Goal: Transaction & Acquisition: Purchase product/service

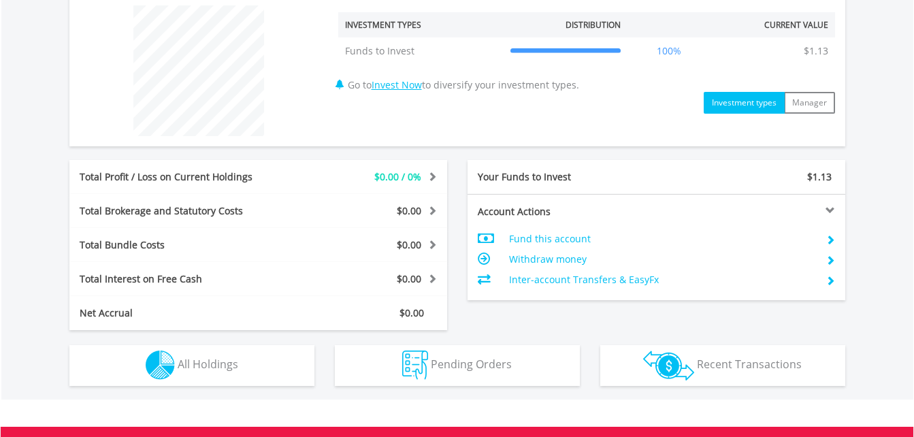
scroll to position [524, 0]
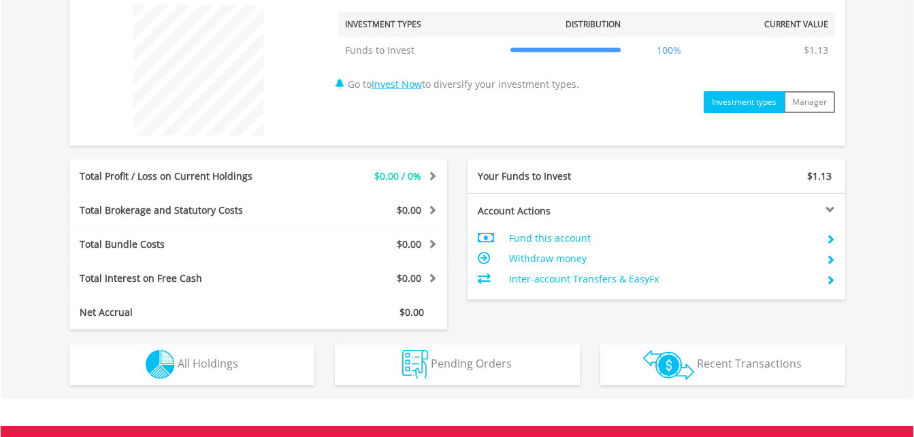
click at [570, 276] on td "Inter-account Transfers & EasyFx" at bounding box center [662, 279] width 306 height 20
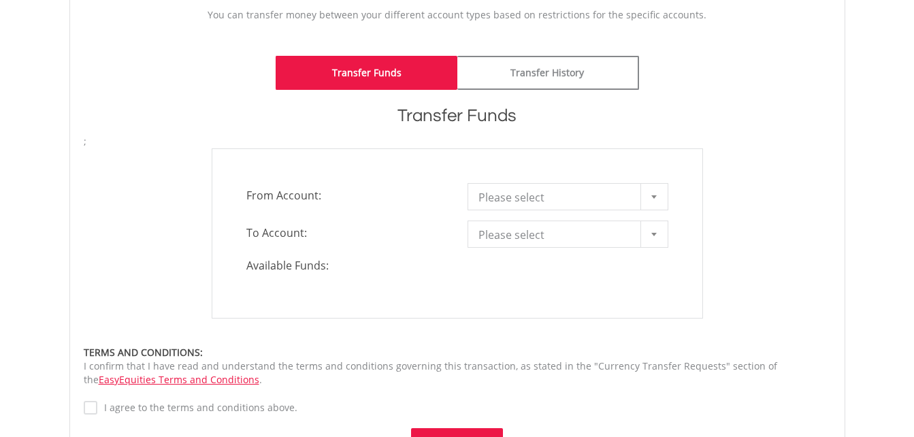
scroll to position [318, 0]
click at [523, 193] on span "Please select" at bounding box center [557, 196] width 159 height 27
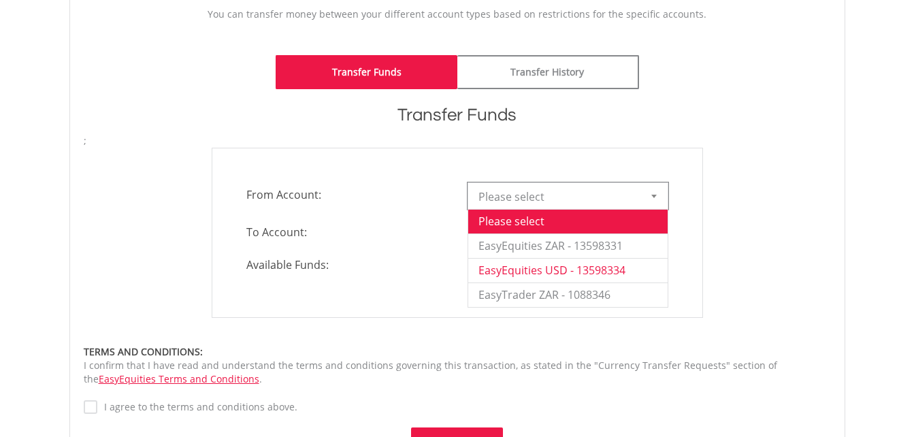
click at [529, 271] on li "EasyEquities USD - 13598334" at bounding box center [567, 270] width 199 height 24
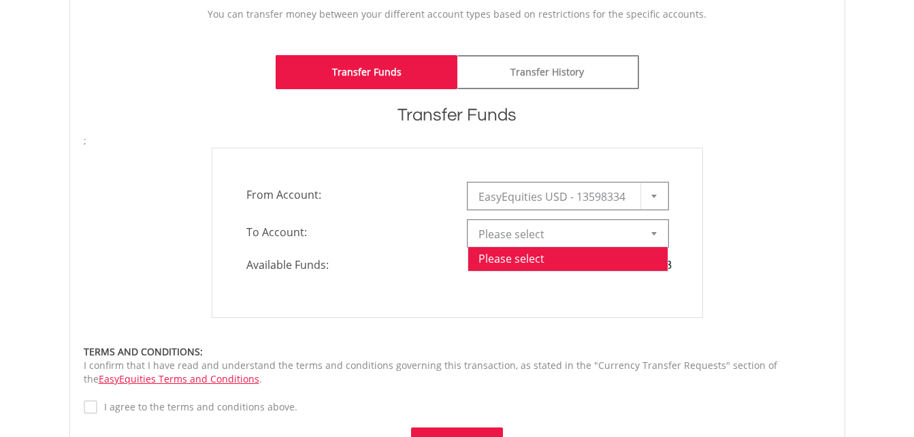
click at [518, 236] on span "Please select" at bounding box center [557, 233] width 159 height 27
click at [537, 124] on h1 "Transfer Funds" at bounding box center [457, 115] width 747 height 24
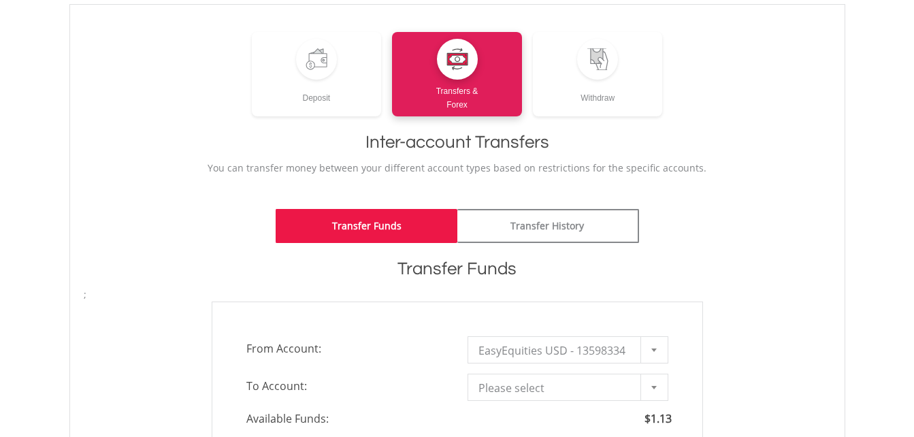
scroll to position [0, 0]
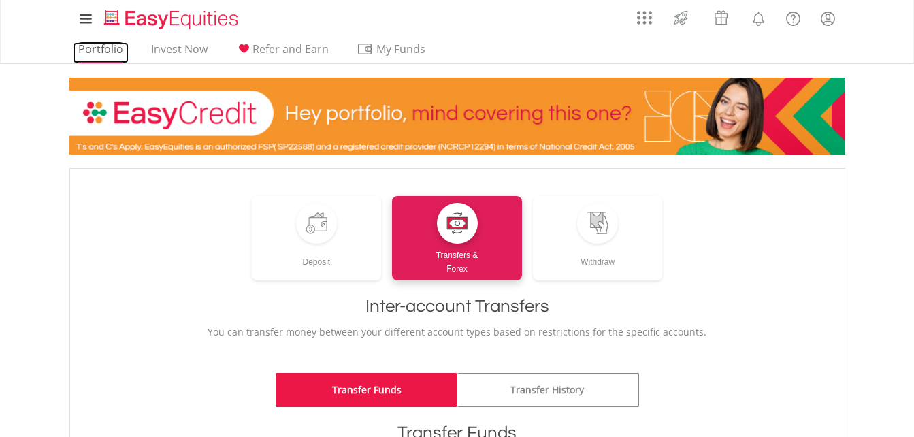
click at [110, 44] on link "Portfolio" at bounding box center [101, 52] width 56 height 21
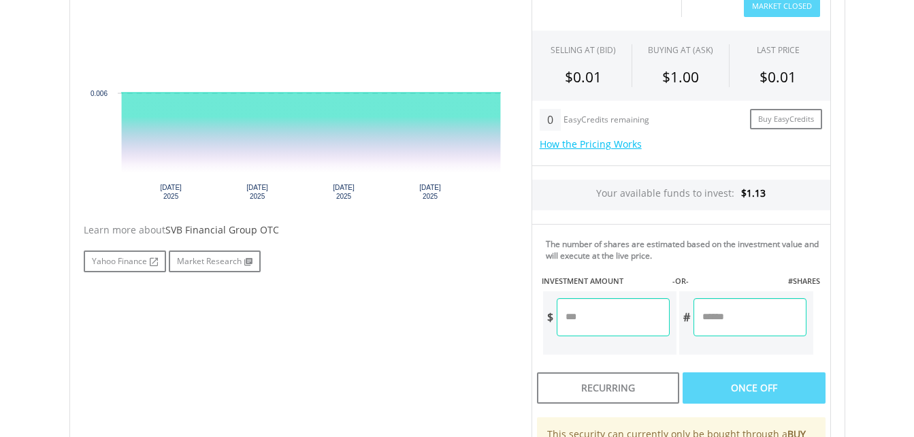
scroll to position [477, 0]
click at [606, 314] on input "number" at bounding box center [613, 318] width 113 height 38
type input "*"
type input "****"
type input "***"
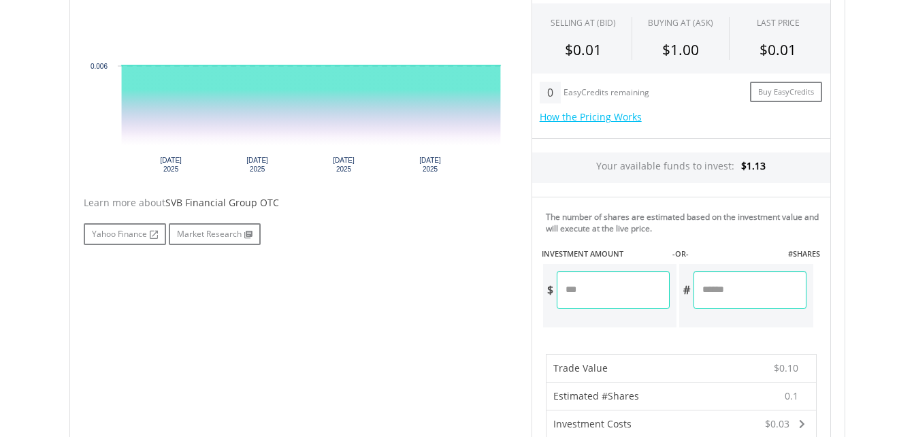
scroll to position [501, 0]
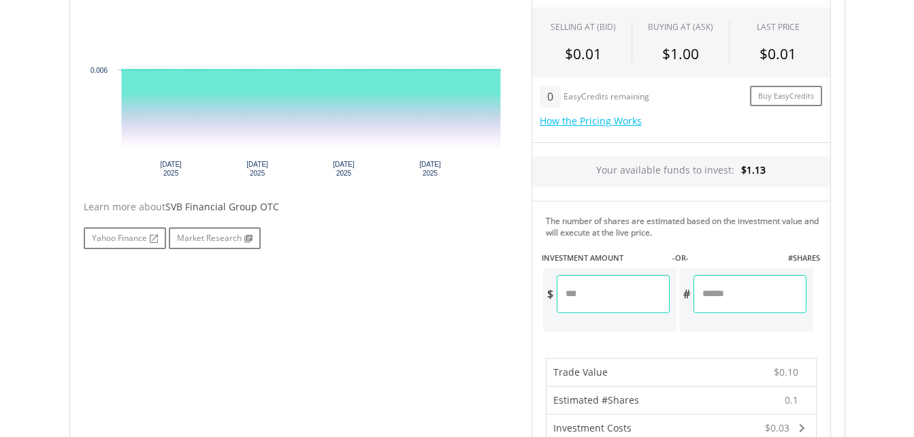
click at [597, 294] on input "****" at bounding box center [613, 294] width 113 height 38
type input "***"
type input "****"
click at [641, 321] on div "Last Updated Price: 15-min. Delay* Price Update Cost: 0 Credits Market Closed S…" at bounding box center [681, 362] width 320 height 851
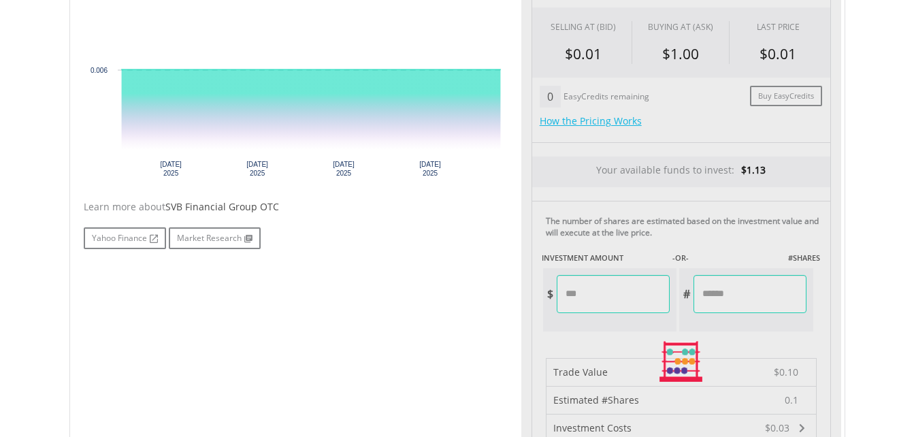
type input "***"
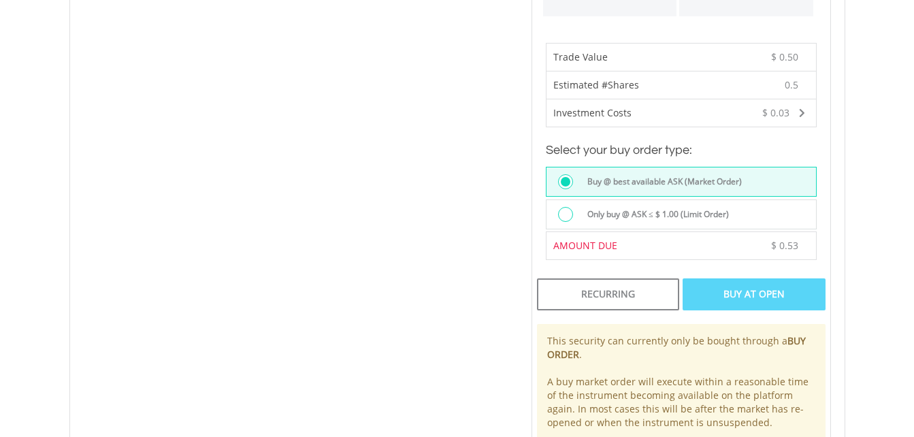
scroll to position [817, 0]
click at [742, 297] on div "Buy At Open" at bounding box center [753, 292] width 142 height 31
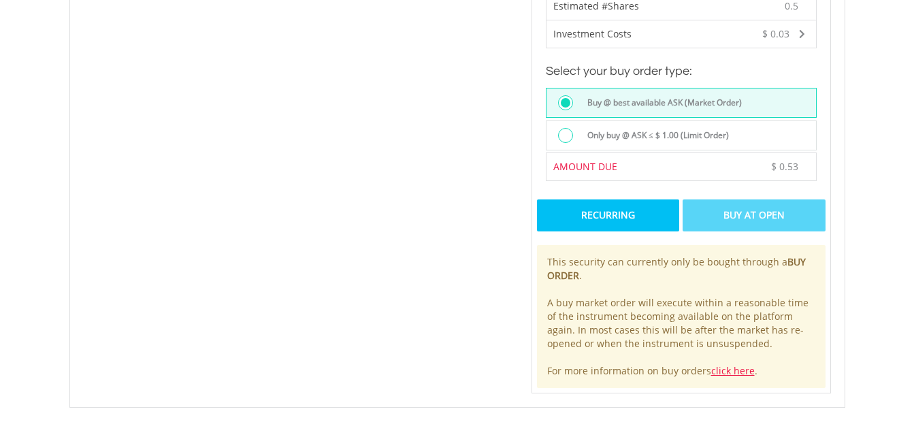
scroll to position [877, 0]
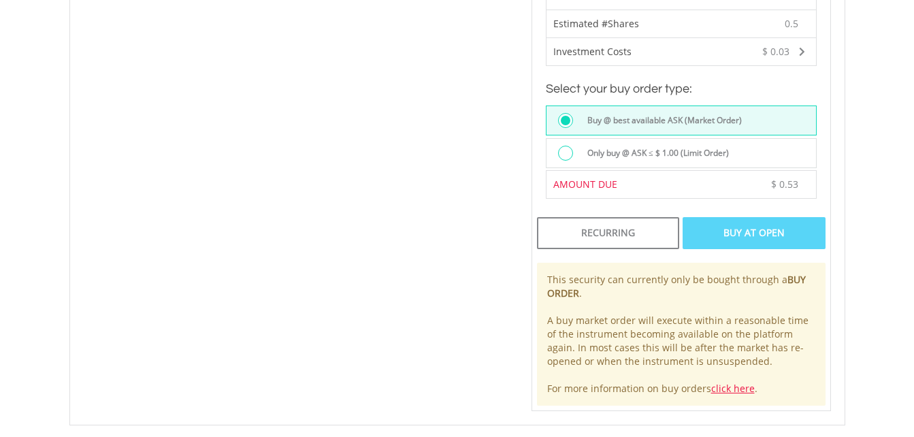
click at [723, 220] on div "Buy At Open" at bounding box center [753, 232] width 142 height 31
click at [687, 143] on div "Only buy @ ASK ≤ $ 1.00 (Limit Order)" at bounding box center [681, 153] width 271 height 30
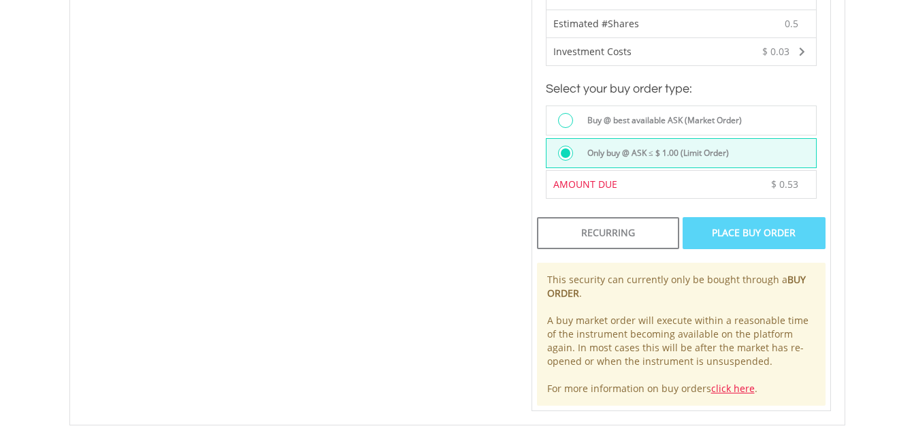
click at [711, 250] on div "Recurring Place Buy Order This security can currently only be bought through a …" at bounding box center [680, 311] width 299 height 198
click at [706, 233] on div "Place Buy Order" at bounding box center [753, 232] width 142 height 31
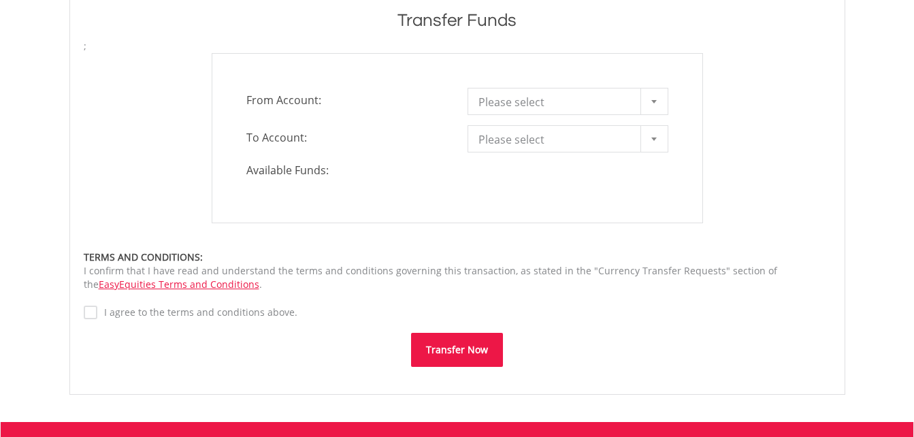
scroll to position [413, 0]
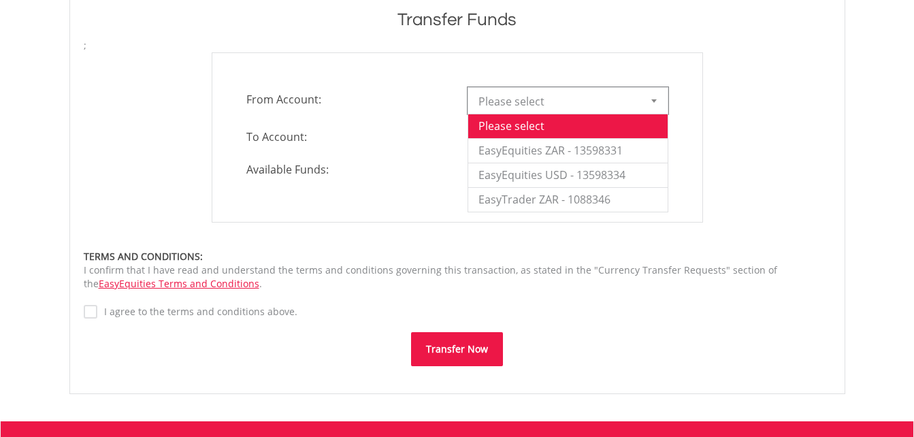
click at [549, 101] on span "Please select" at bounding box center [557, 101] width 159 height 27
click at [546, 174] on li "EasyEquities USD - 13598334" at bounding box center [567, 175] width 199 height 24
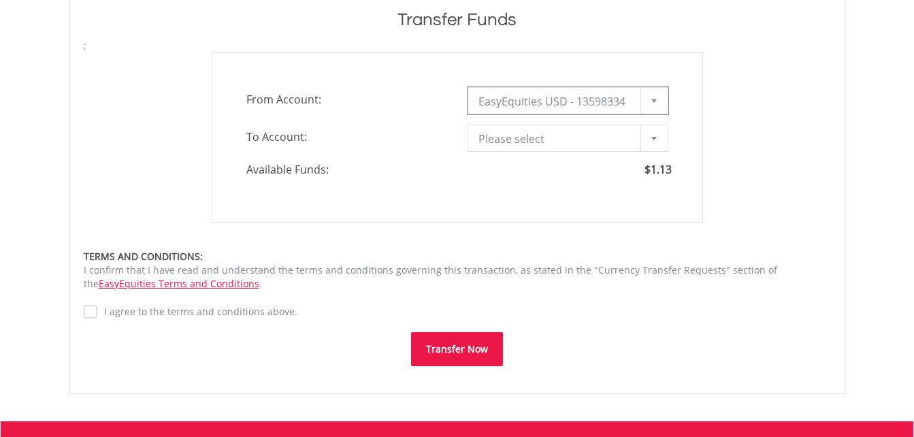
scroll to position [0, 0]
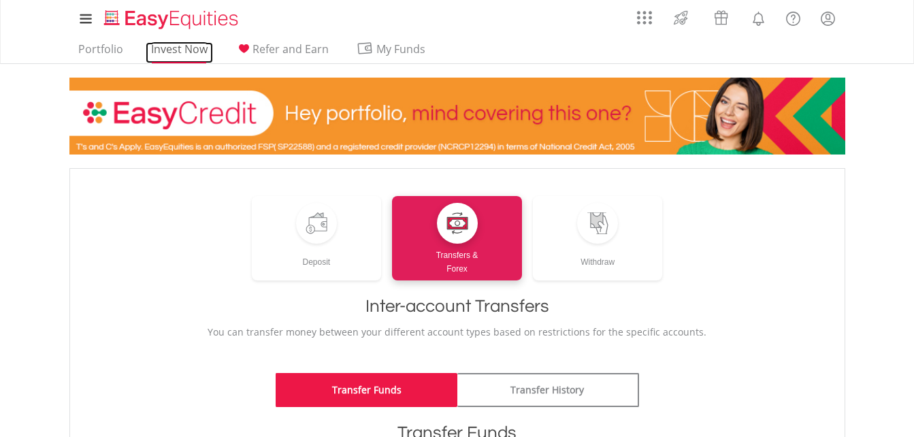
click at [172, 49] on link "Invest Now" at bounding box center [179, 52] width 67 height 21
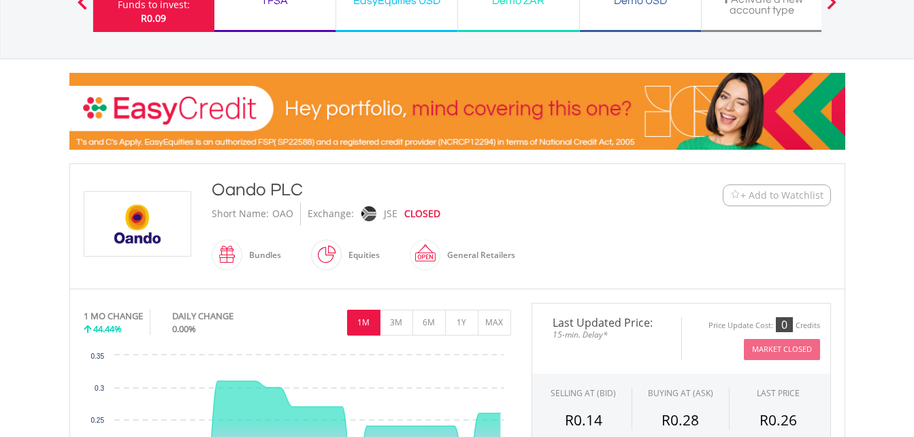
scroll to position [137, 0]
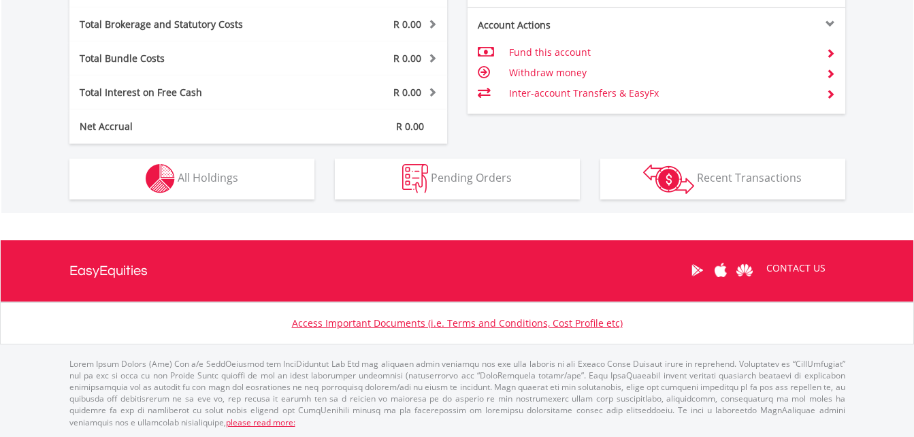
scroll to position [713, 0]
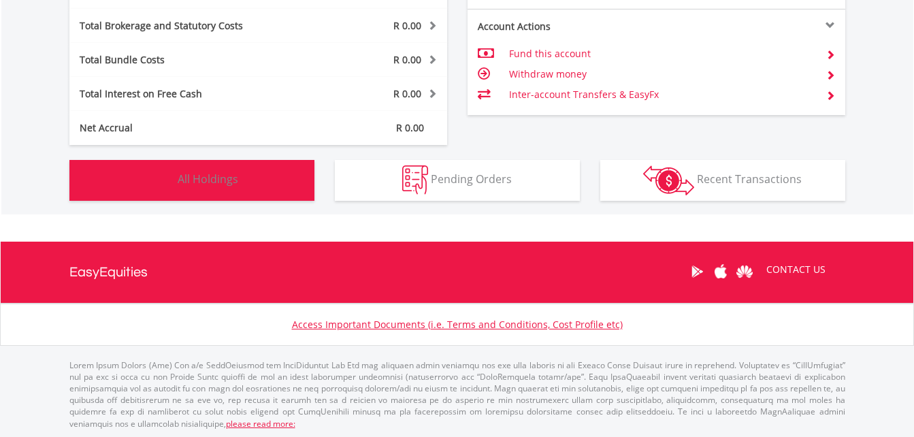
click at [306, 174] on button "Holdings All Holdings" at bounding box center [191, 180] width 245 height 41
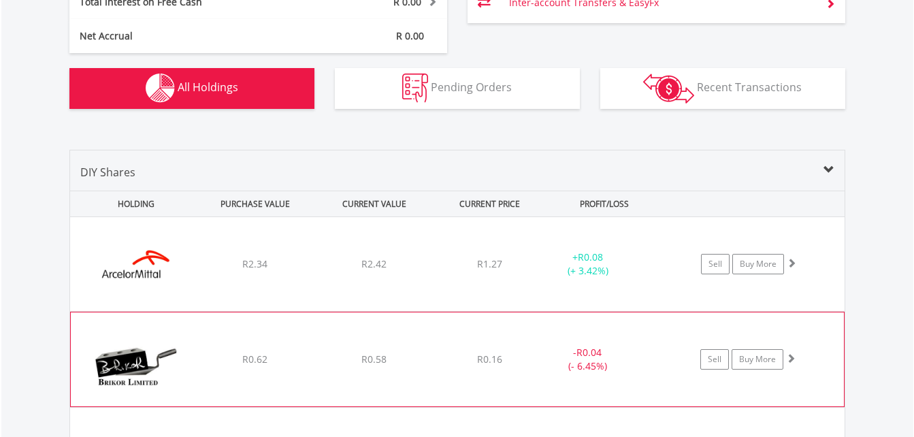
scroll to position [804, 0]
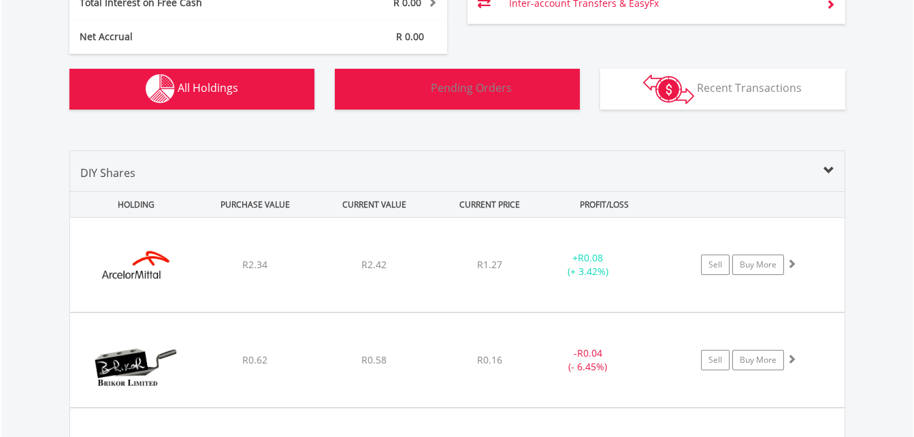
click at [439, 96] on button "Pending Orders Pending Orders" at bounding box center [457, 89] width 245 height 41
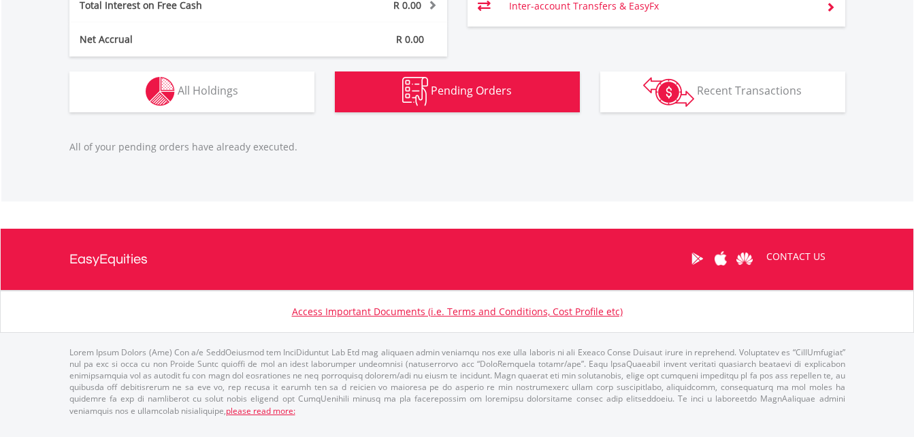
scroll to position [790, 0]
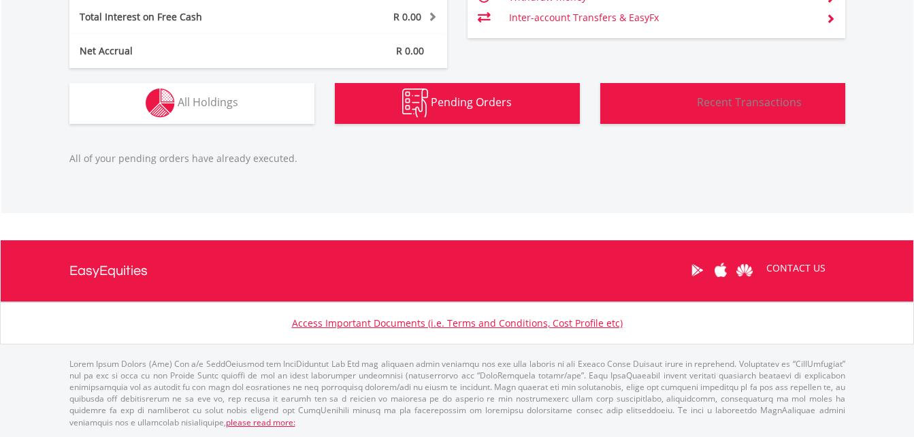
click at [685, 89] on img "button" at bounding box center [668, 103] width 51 height 30
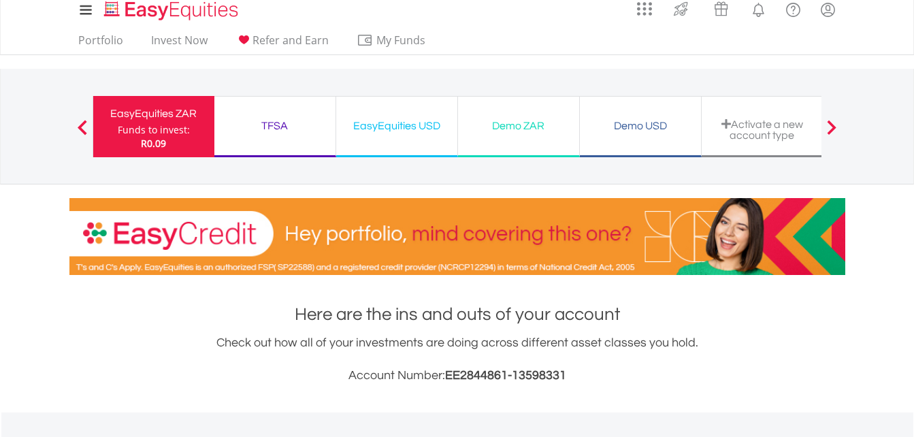
scroll to position [0, 0]
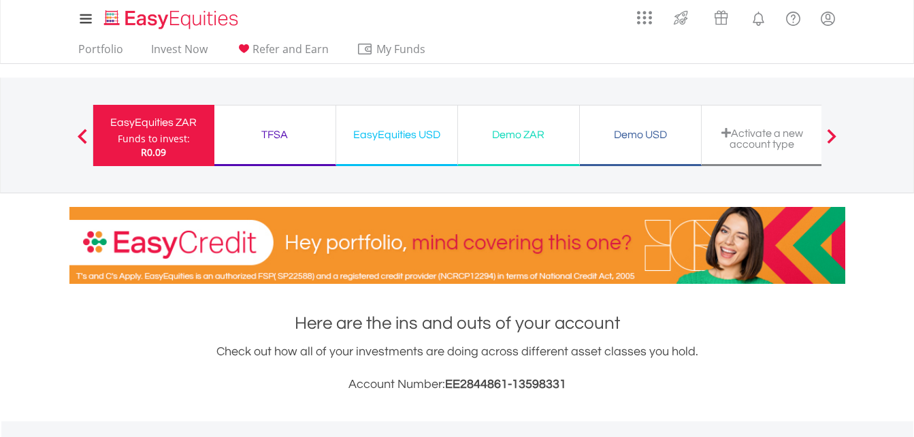
click at [423, 124] on div "EasyEquities USD Funds to invest: R0.09" at bounding box center [397, 135] width 122 height 61
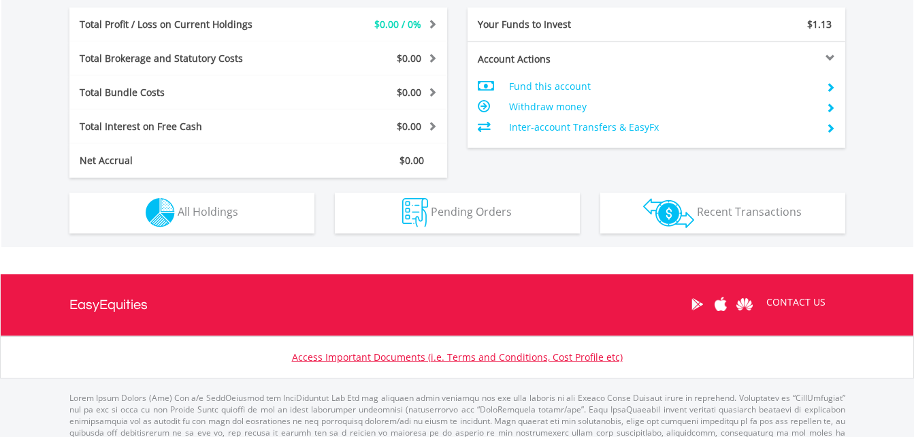
scroll to position [709, 0]
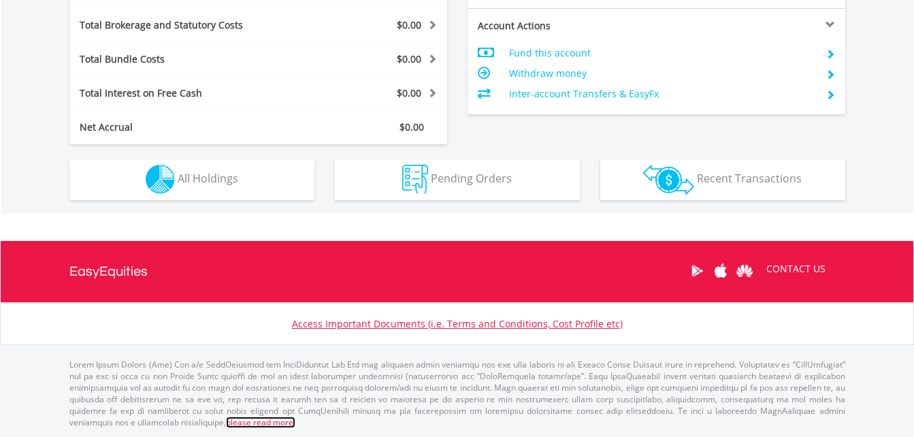
click at [295, 416] on link "please read more:" at bounding box center [260, 422] width 69 height 12
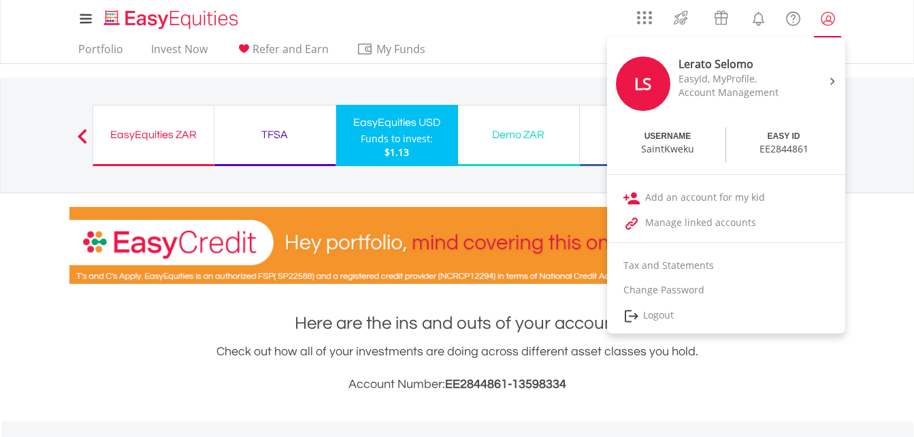
click at [830, 18] on lord-icon "My Profile" at bounding box center [827, 18] width 17 height 17
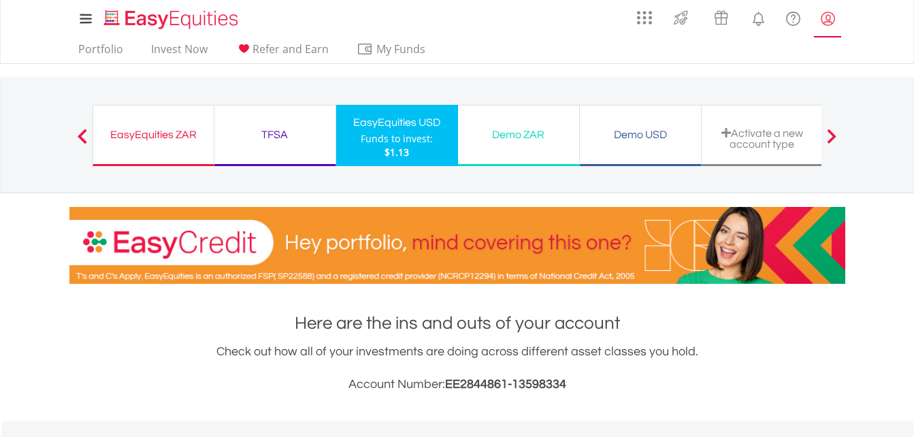
click at [830, 18] on lord-icon "My Profile" at bounding box center [827, 18] width 17 height 17
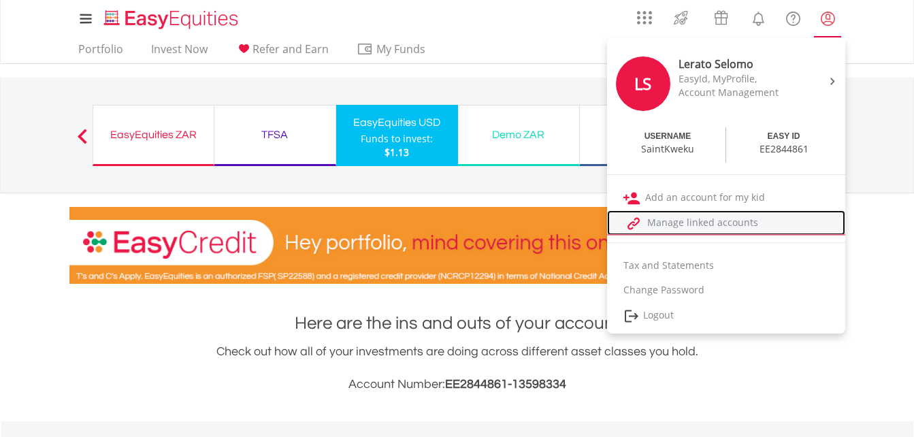
click at [743, 229] on link "Manage linked accounts" at bounding box center [726, 222] width 238 height 25
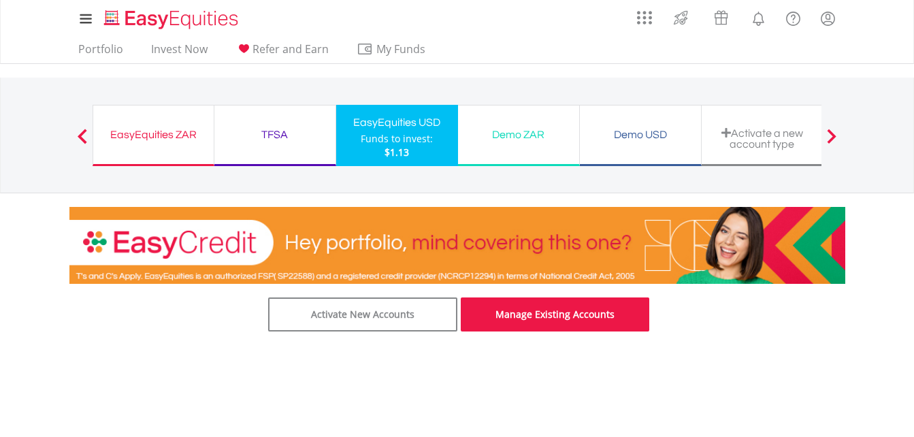
click at [549, 312] on link "Manage Existing Accounts" at bounding box center [555, 314] width 189 height 34
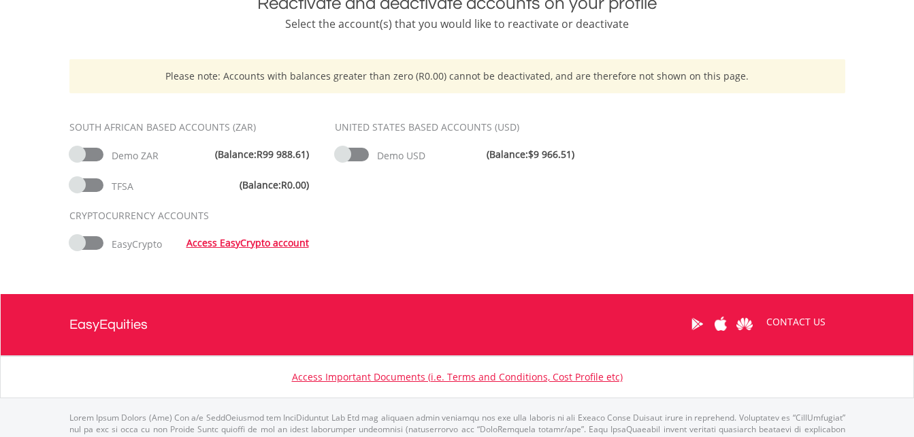
scroll to position [314, 0]
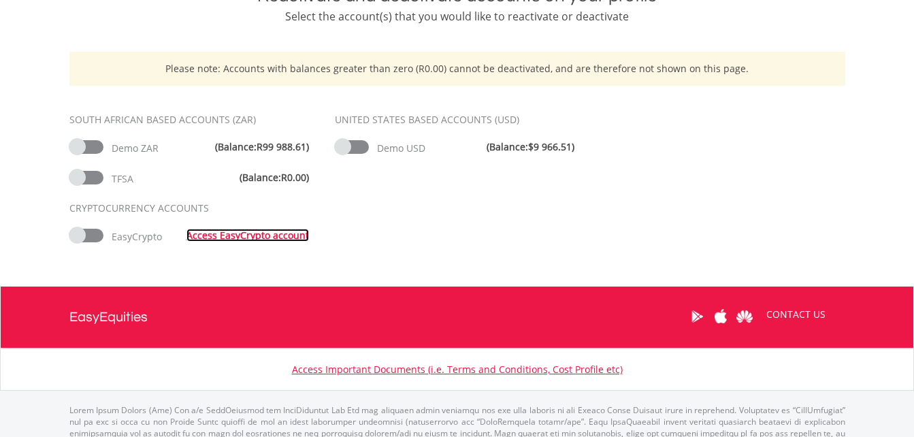
click at [266, 232] on link "Access EasyCrypto account" at bounding box center [247, 235] width 122 height 13
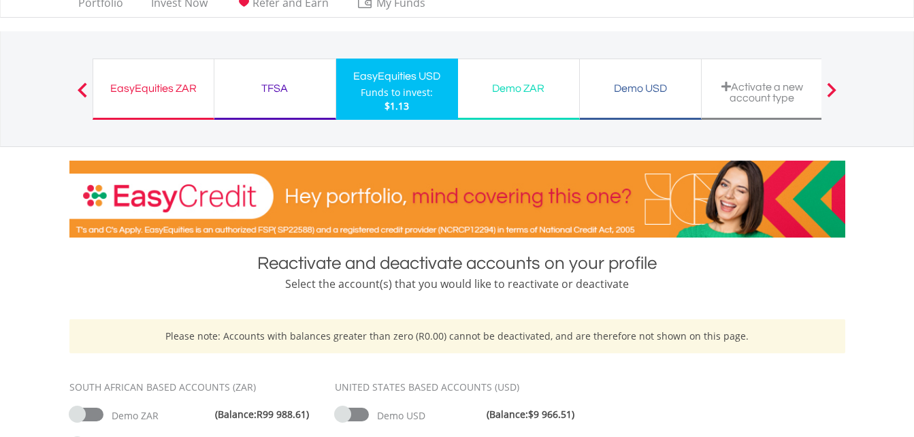
scroll to position [0, 0]
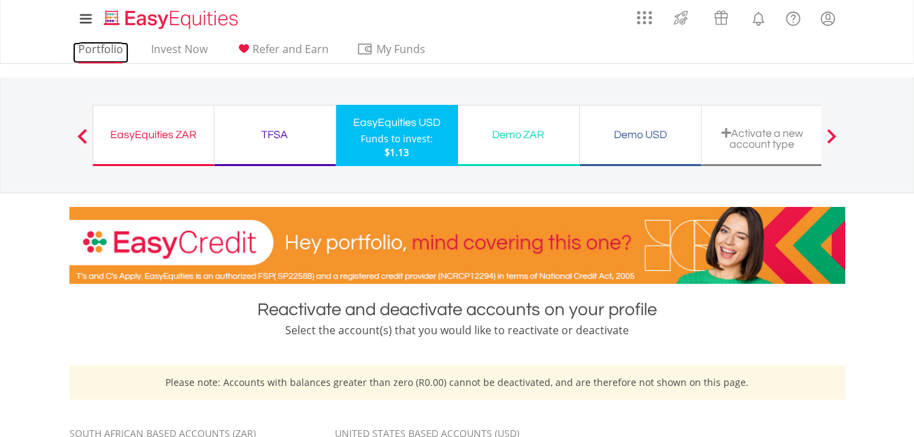
click at [112, 43] on link "Portfolio" at bounding box center [101, 52] width 56 height 21
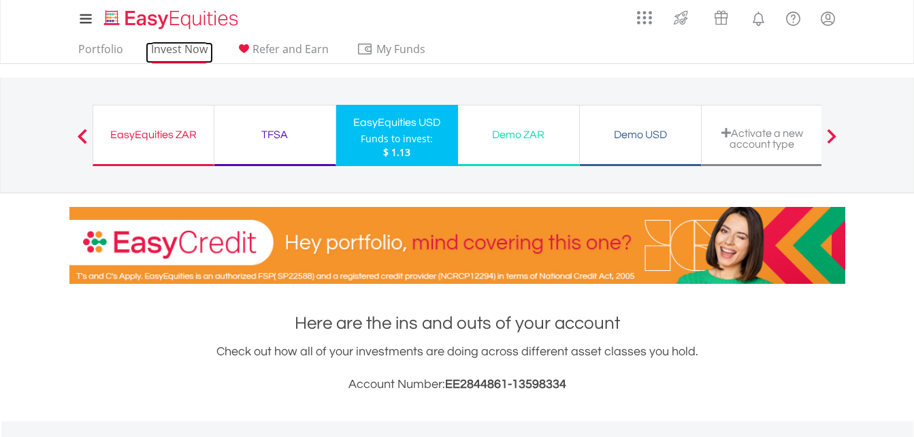
click at [198, 52] on link "Invest Now" at bounding box center [179, 52] width 67 height 21
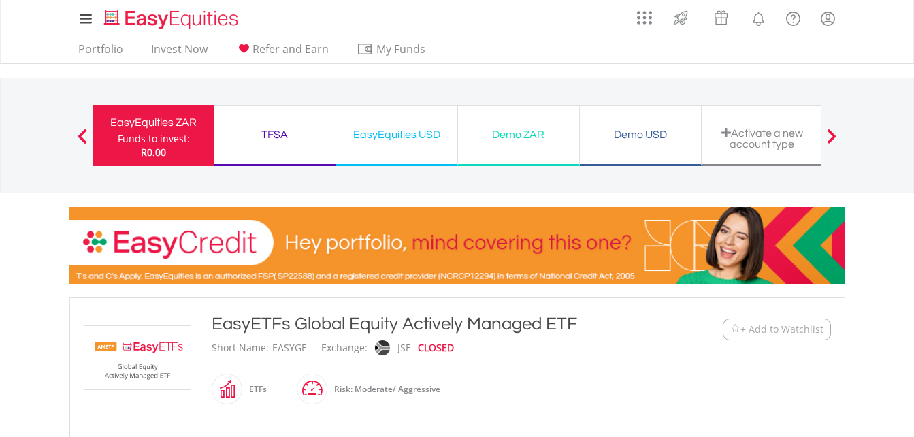
click at [382, 130] on div "EasyEquities USD" at bounding box center [396, 134] width 105 height 19
drag, startPoint x: 0, startPoint y: 0, endPoint x: 281, endPoint y: 52, distance: 285.9
click at [281, 52] on span "Refer and Earn" at bounding box center [290, 49] width 76 height 15
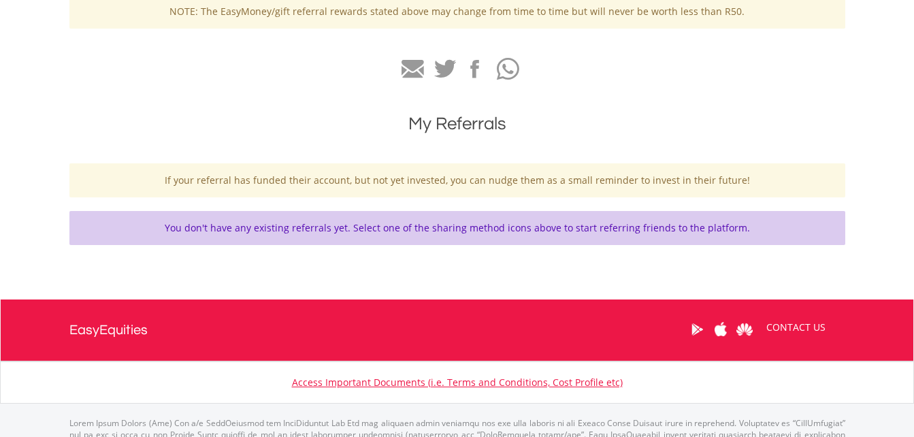
scroll to position [452, 0]
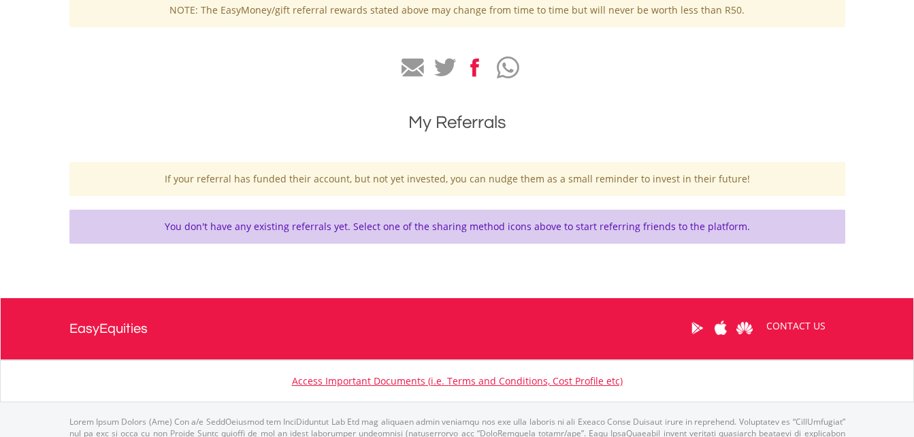
click at [477, 73] on icon at bounding box center [475, 68] width 10 height 19
click at [505, 70] on icon "button" at bounding box center [508, 67] width 22 height 25
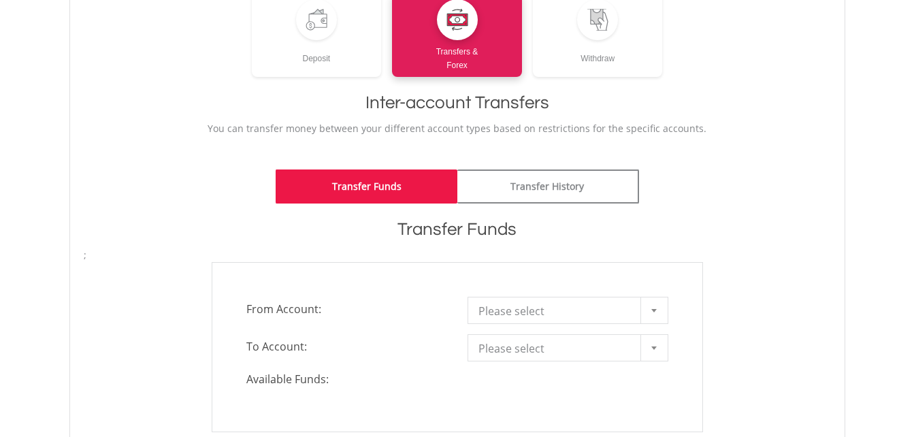
scroll to position [205, 0]
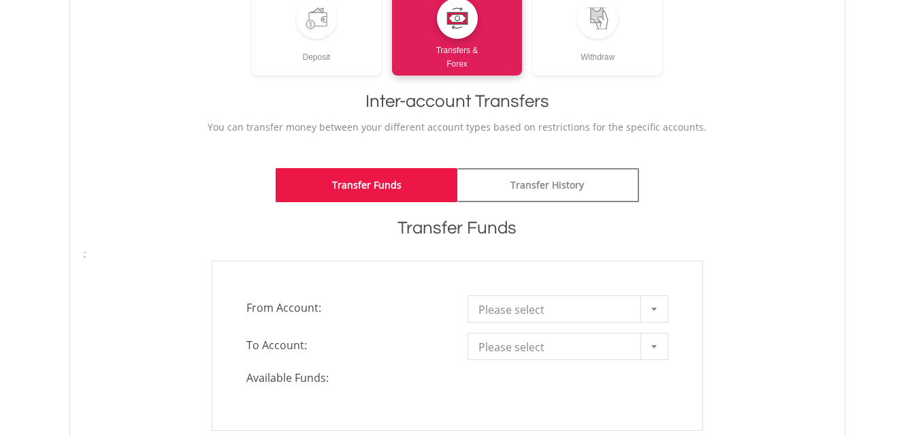
click at [484, 308] on span "Please select" at bounding box center [557, 309] width 159 height 27
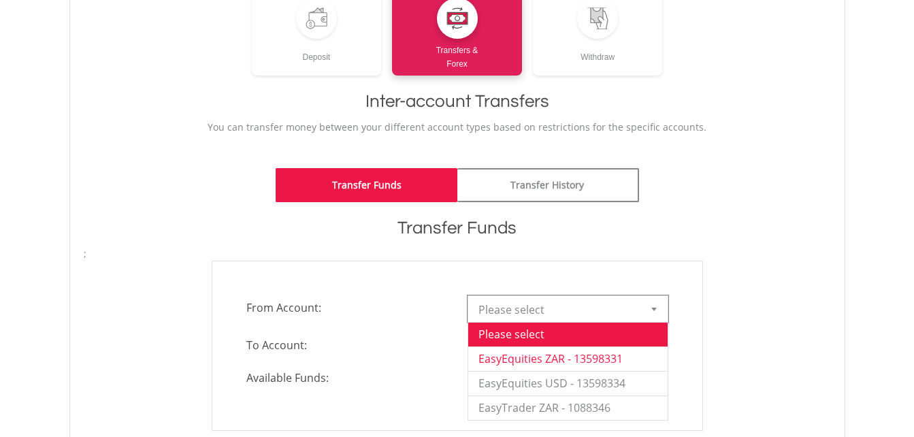
click at [586, 361] on li "EasyEquities ZAR - 13598331" at bounding box center [567, 358] width 199 height 24
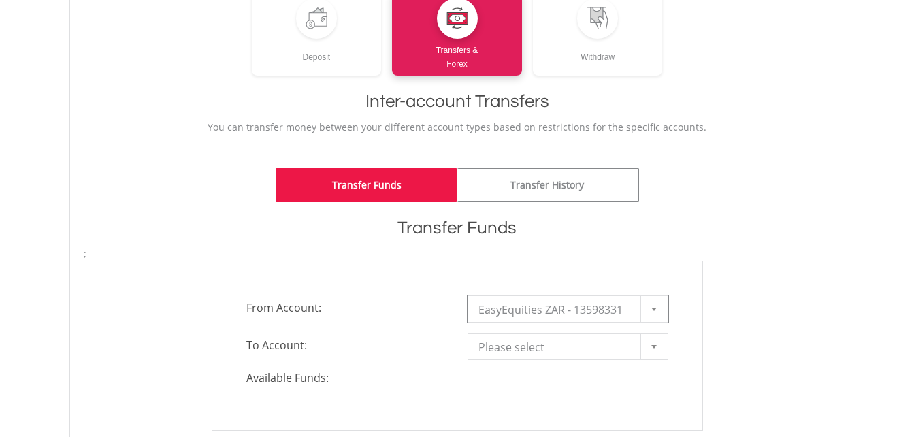
click at [542, 356] on span "Please select" at bounding box center [557, 346] width 159 height 27
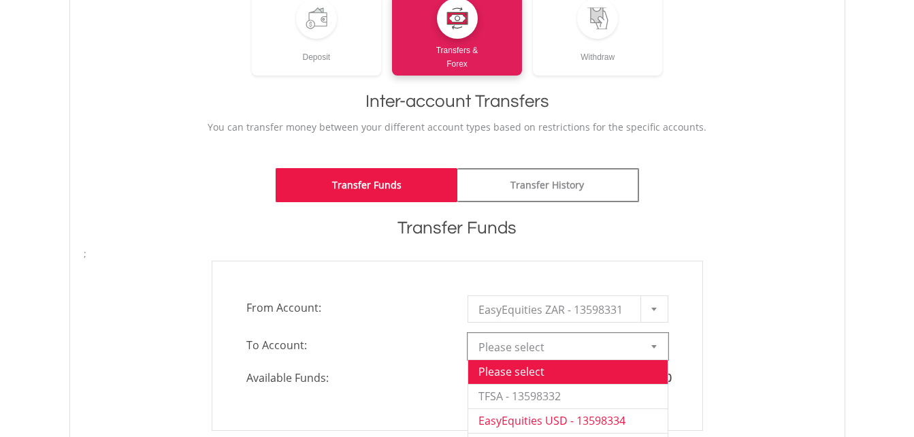
click at [572, 416] on li "EasyEquities USD - 13598334" at bounding box center [567, 420] width 199 height 24
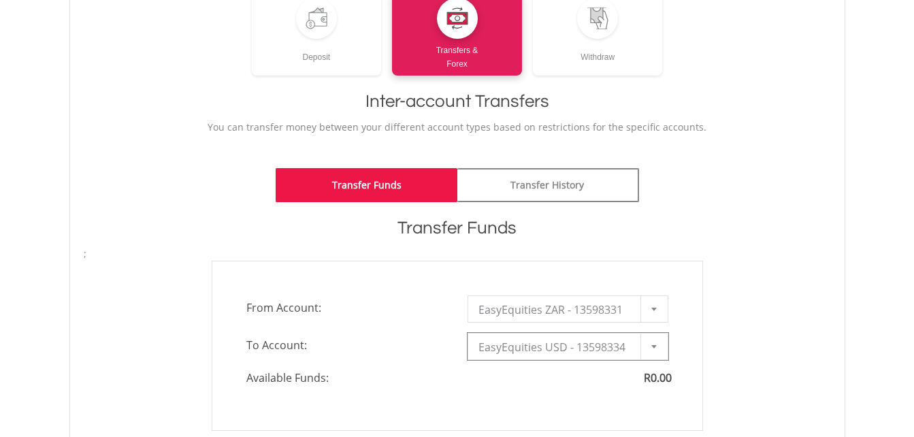
type input "*"
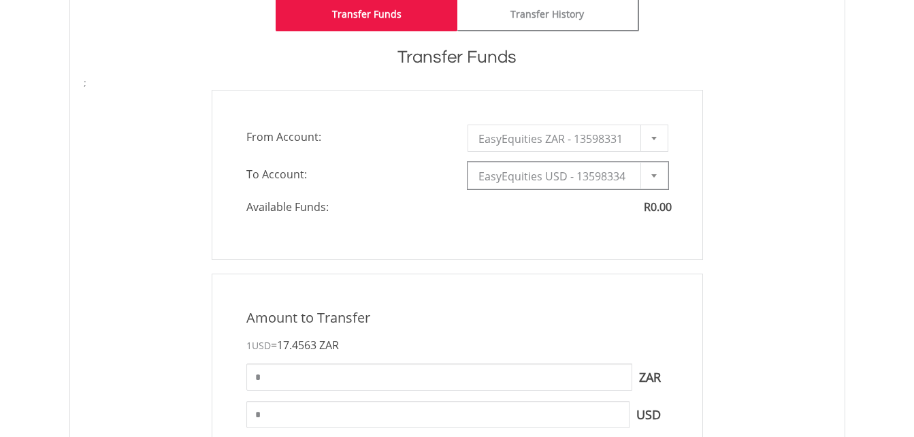
scroll to position [376, 0]
click at [363, 374] on input "*" at bounding box center [439, 376] width 386 height 27
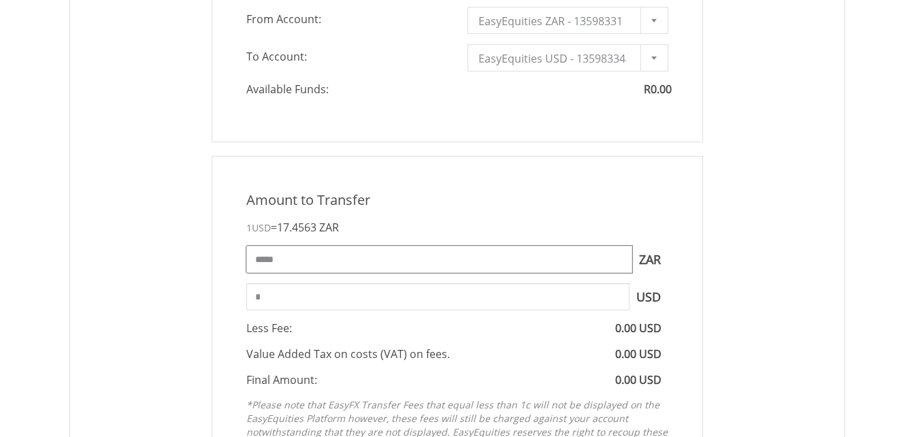
scroll to position [495, 0]
type input "*****"
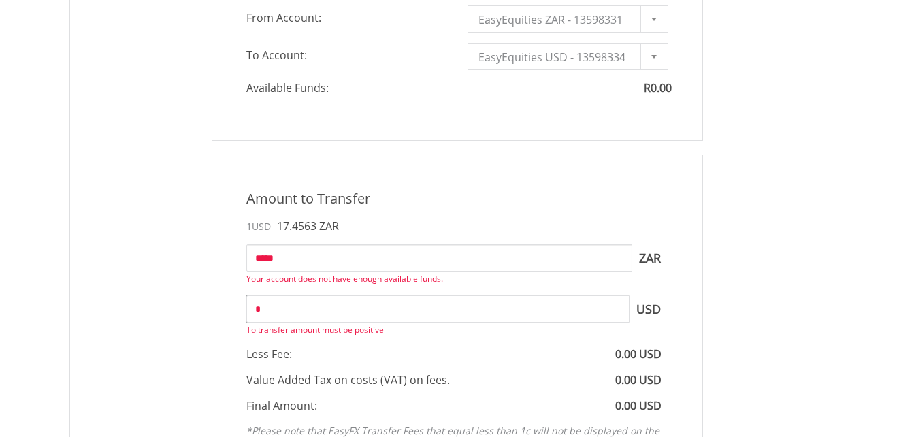
click at [523, 306] on input "*" at bounding box center [437, 308] width 383 height 27
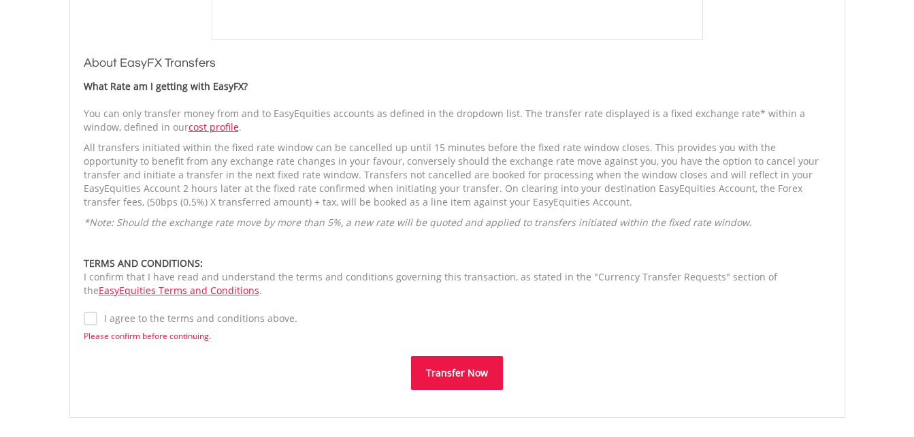
scroll to position [1011, 0]
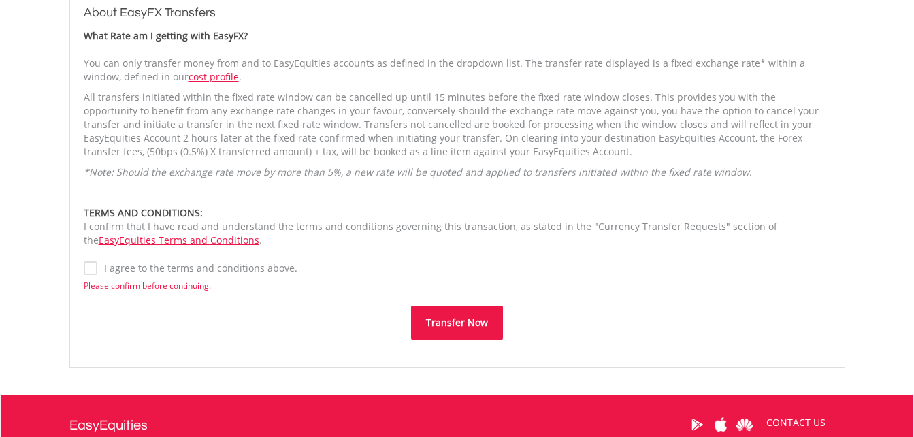
type input "*****"
type input "*********"
click at [445, 313] on button "Transfer Now" at bounding box center [457, 323] width 92 height 34
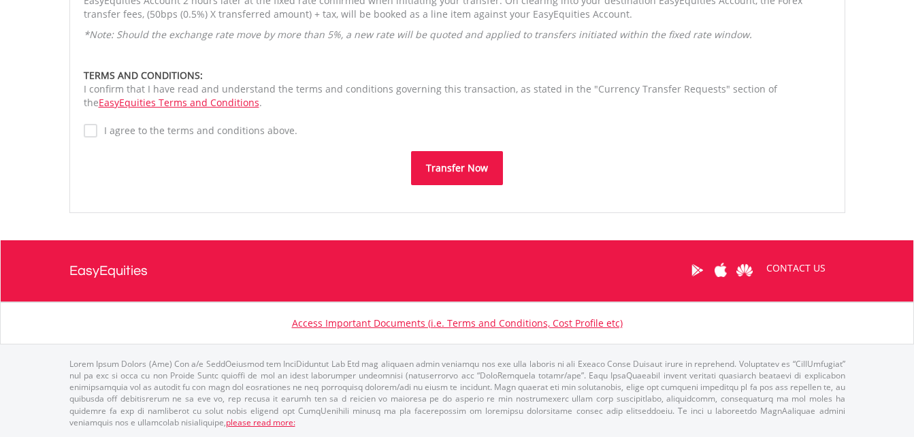
click at [455, 154] on button "Transfer Now" at bounding box center [457, 168] width 92 height 34
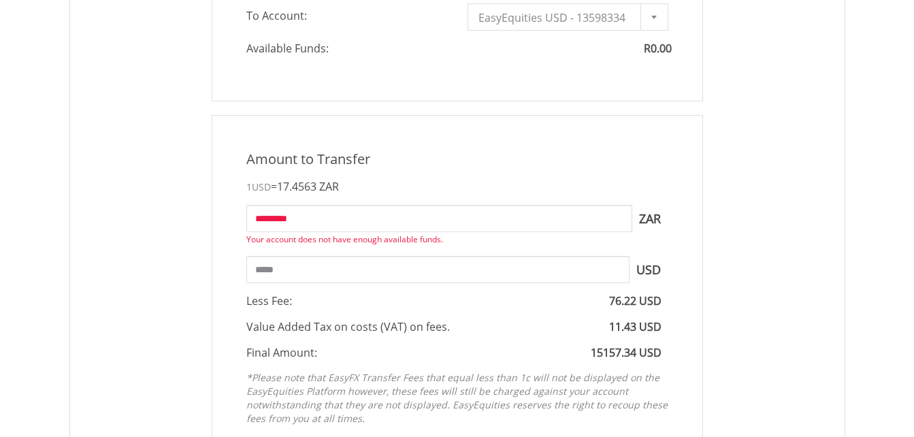
click at [455, 154] on div "Amount to Transfer" at bounding box center [457, 160] width 442 height 20
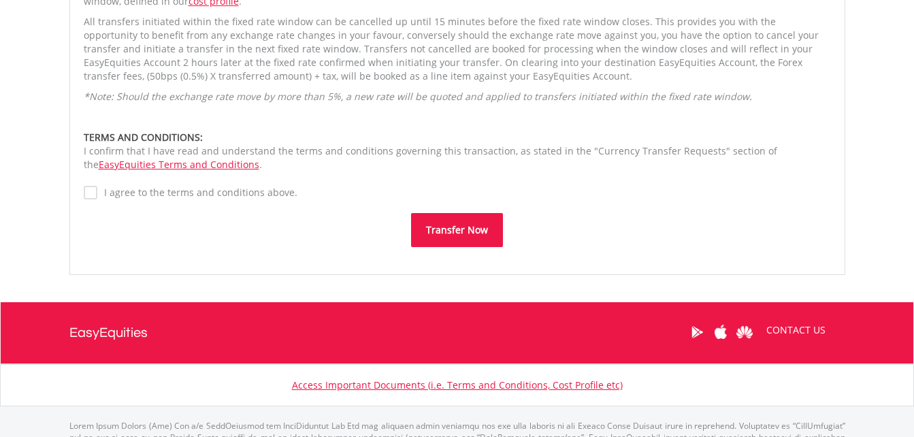
scroll to position [1086, 0]
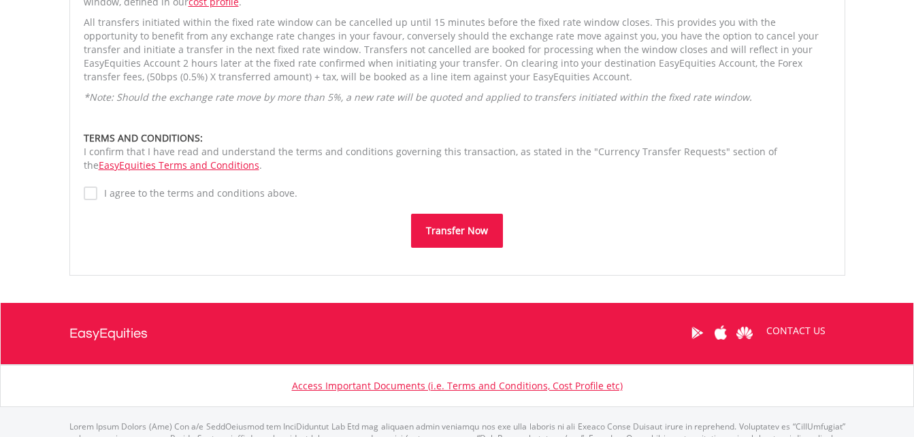
click at [467, 214] on button "Transfer Now" at bounding box center [457, 231] width 92 height 34
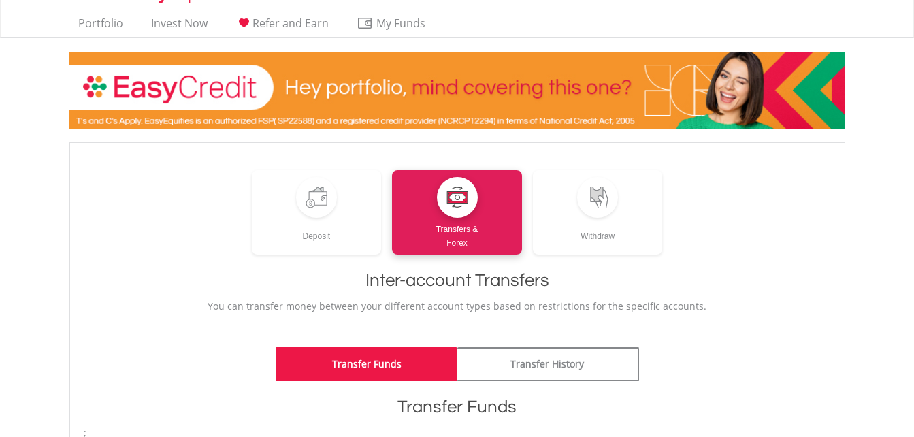
scroll to position [24, 0]
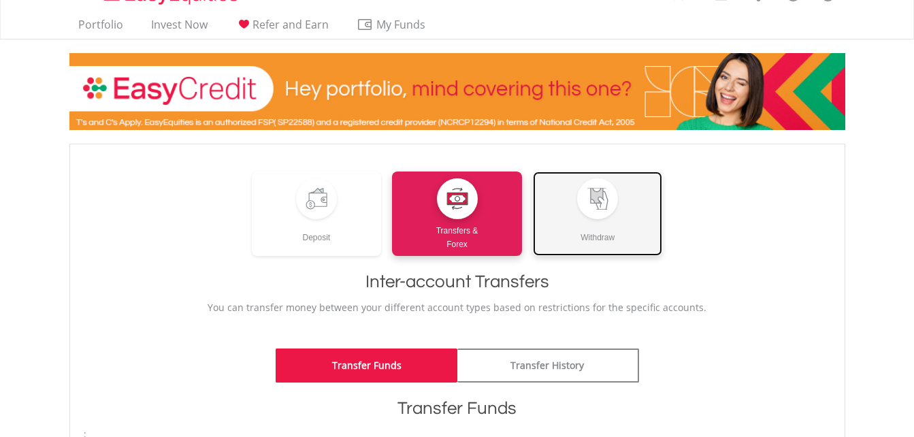
click at [589, 214] on div at bounding box center [597, 198] width 41 height 41
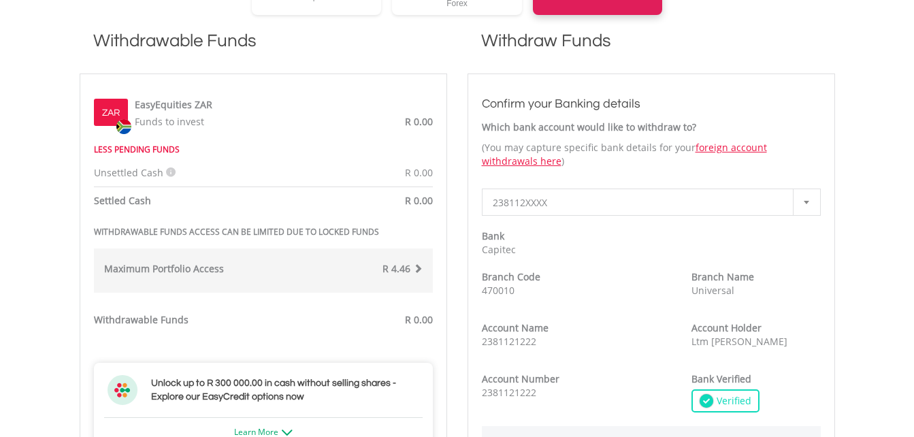
scroll to position [380, 0]
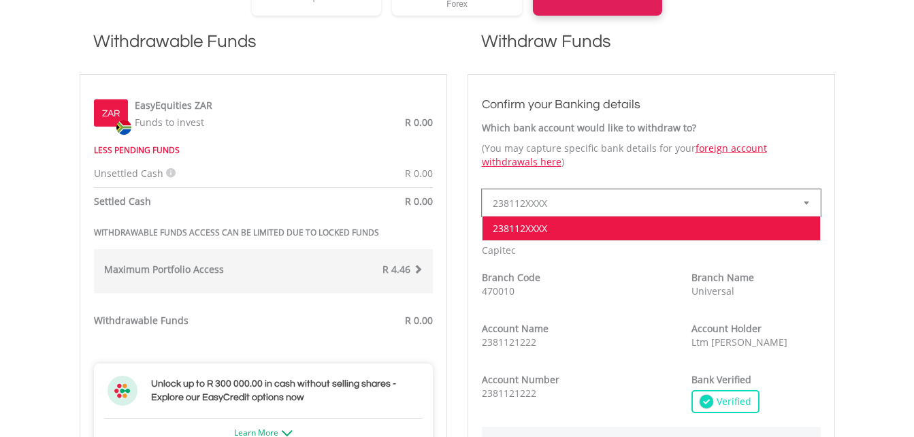
click at [544, 205] on span "238112XXXX" at bounding box center [641, 203] width 297 height 27
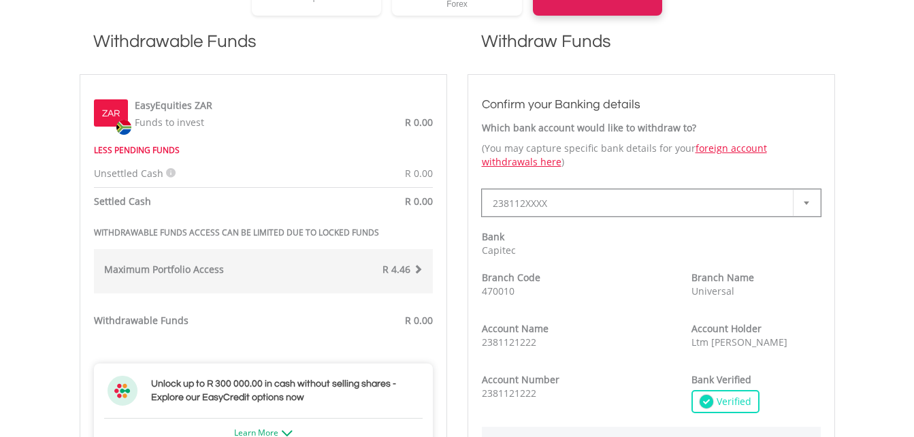
click at [544, 205] on span "238112XXXX" at bounding box center [641, 203] width 297 height 27
click at [167, 174] on icon at bounding box center [171, 173] width 10 height 10
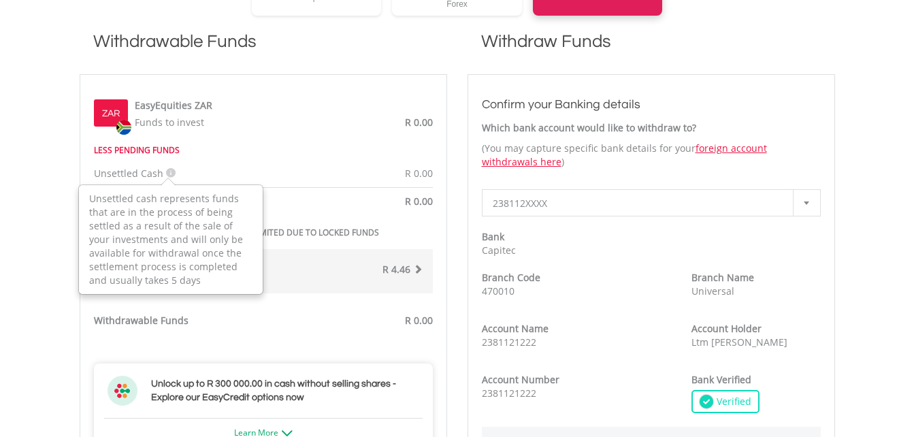
click at [167, 174] on icon at bounding box center [171, 173] width 10 height 10
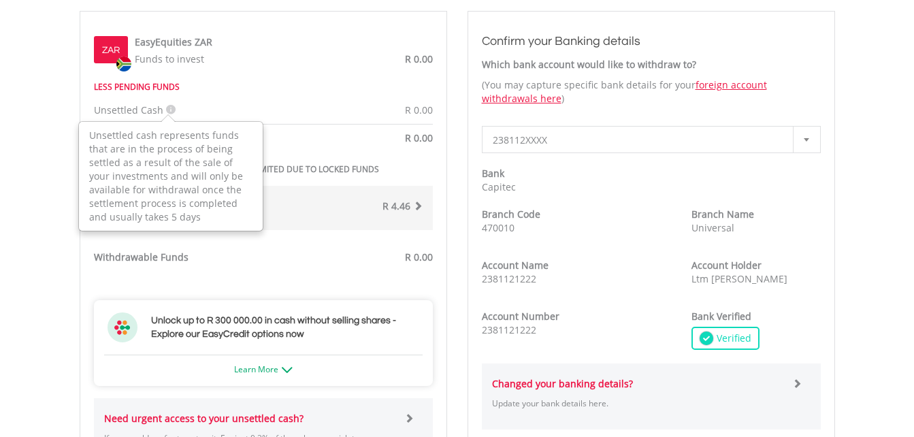
scroll to position [444, 0]
click at [310, 201] on div "R 4.46" at bounding box center [347, 207] width 169 height 17
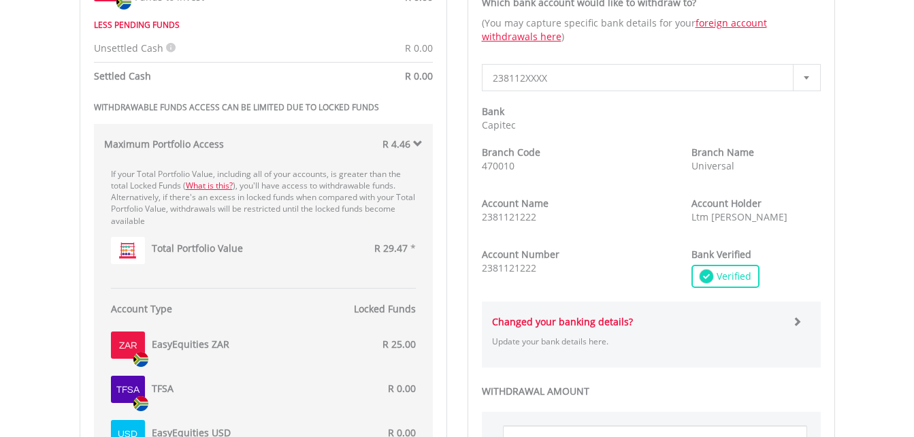
scroll to position [509, 0]
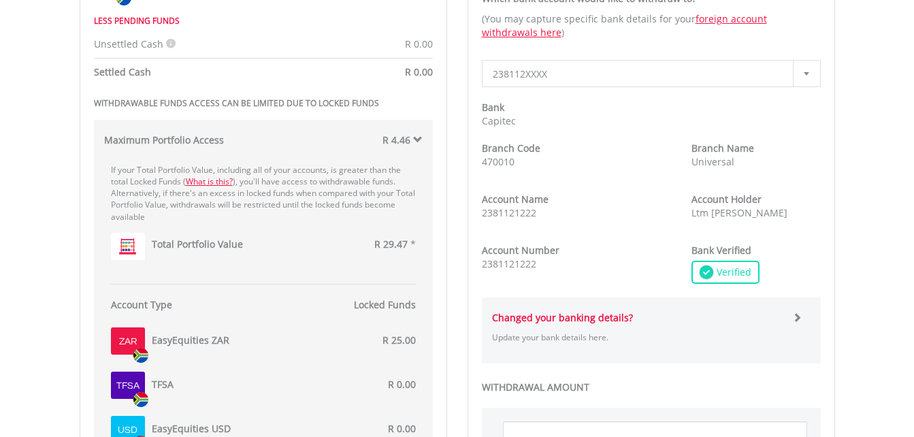
click at [408, 140] on span "R 4.46" at bounding box center [396, 139] width 28 height 13
click at [415, 139] on span at bounding box center [418, 140] width 10 height 10
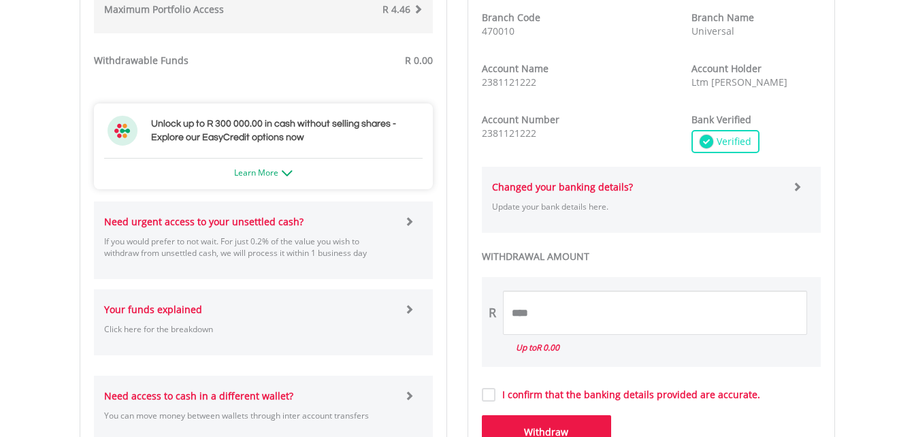
click at [452, 203] on div "Withdrawable Funds ZAR EasyEquities ZAR Funds to invest R 0.00 LESS PENDING FUN…" at bounding box center [263, 111] width 388 height 711
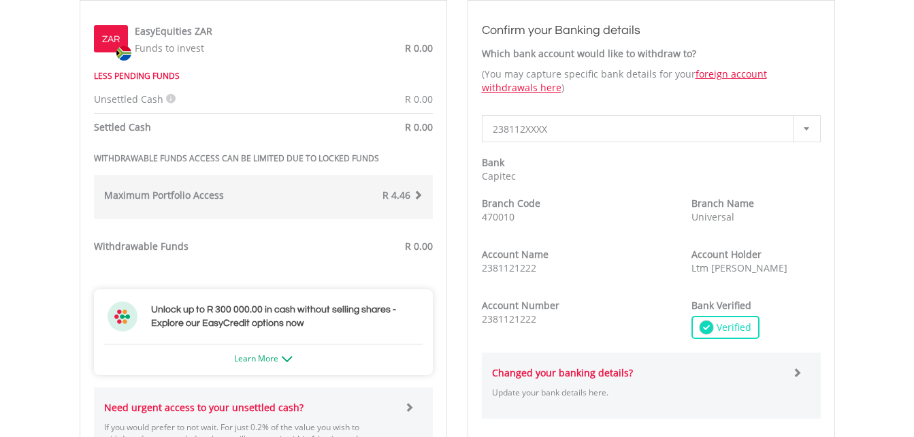
scroll to position [455, 0]
click at [414, 191] on span at bounding box center [418, 194] width 10 height 10
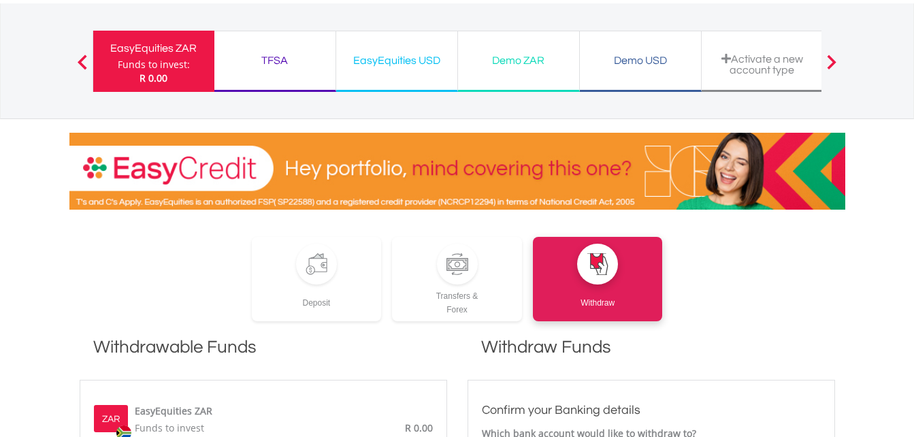
scroll to position [0, 0]
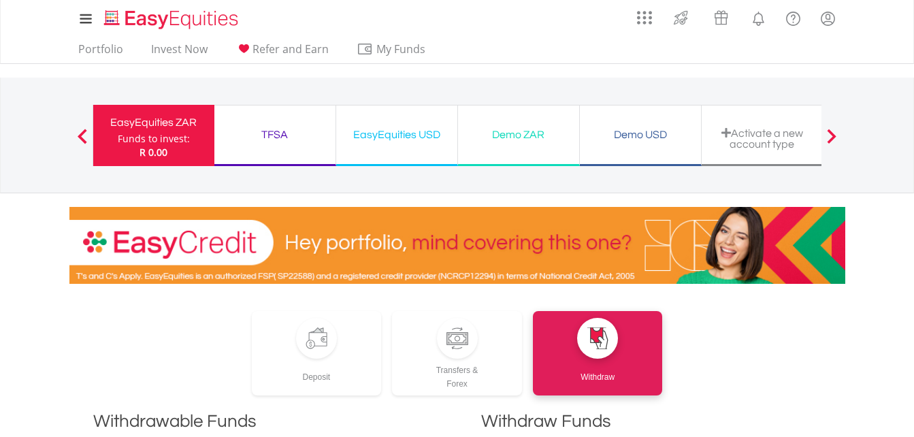
click at [395, 139] on div "EasyEquities USD" at bounding box center [396, 134] width 105 height 19
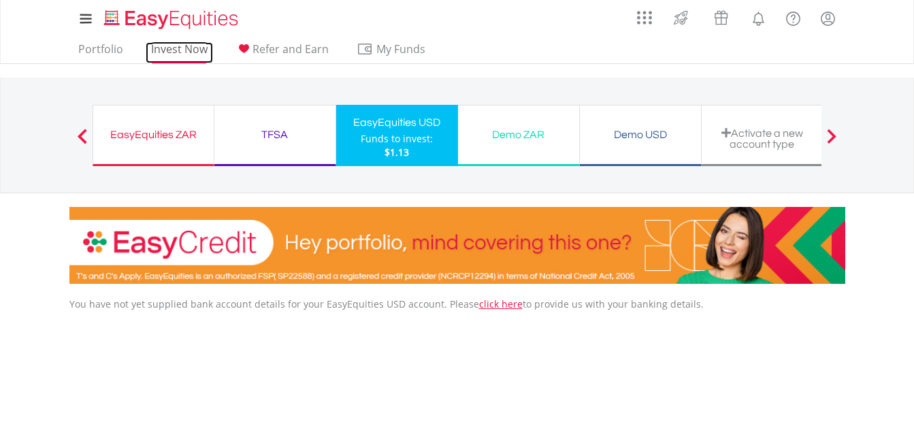
click at [188, 50] on link "Invest Now" at bounding box center [179, 52] width 67 height 21
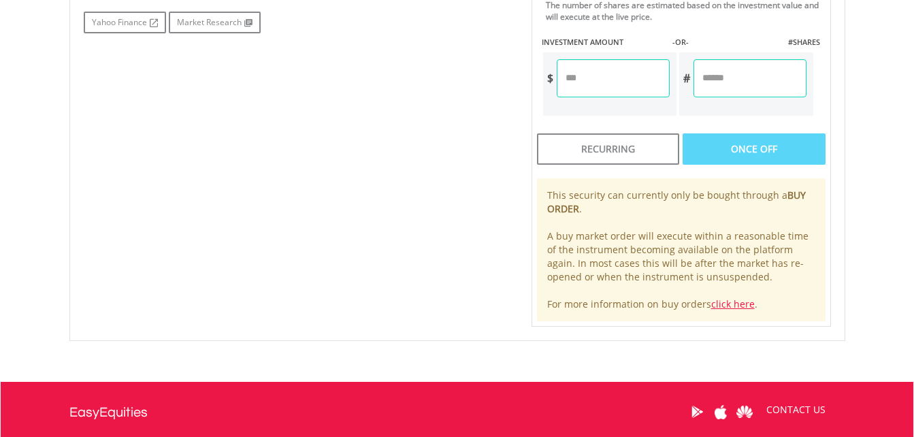
scroll to position [718, 0]
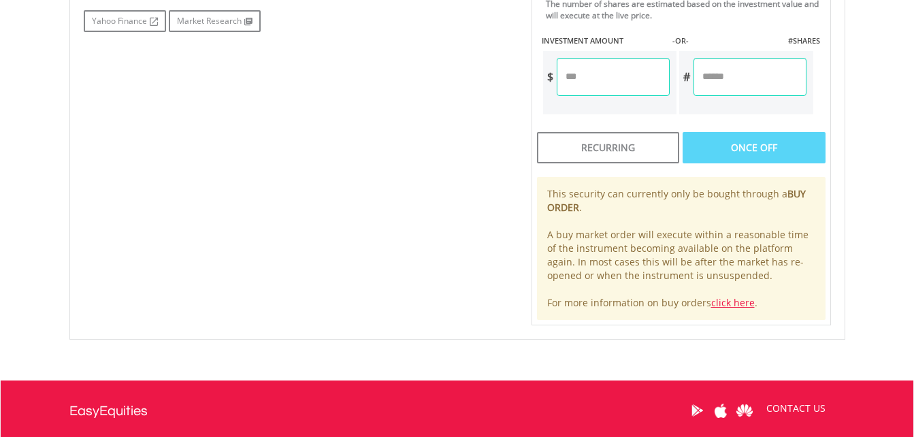
click at [619, 72] on input "number" at bounding box center [613, 77] width 113 height 38
type input "*"
type input "****"
type input "***"
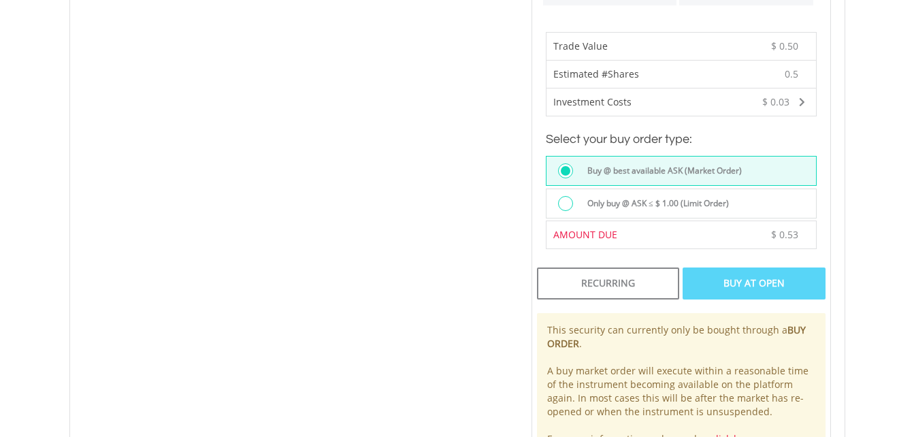
scroll to position [838, 0]
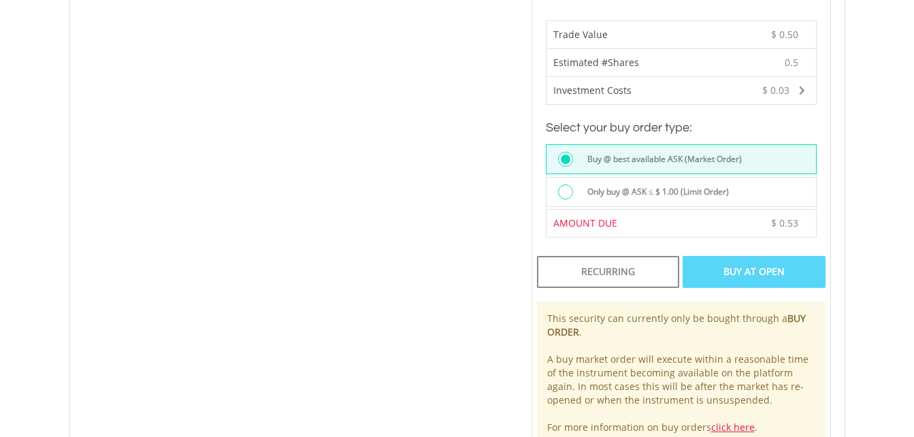
click at [689, 186] on label "Only buy @ ASK ≤ $ 1.00 (Limit Order)" at bounding box center [654, 191] width 150 height 15
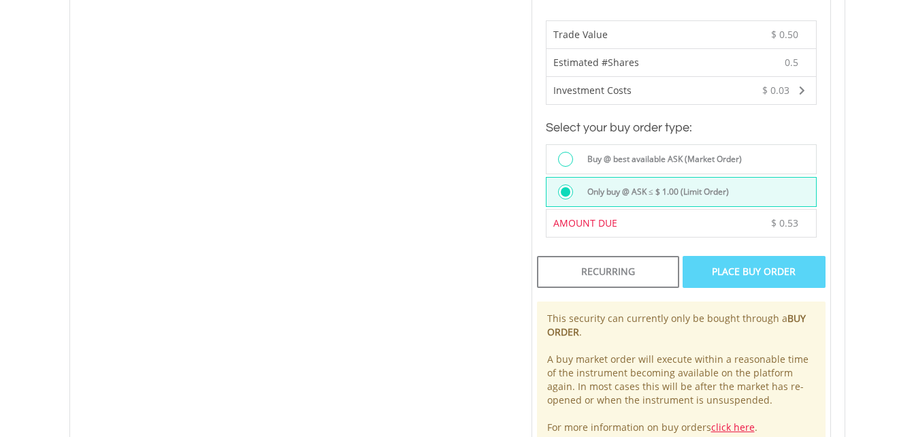
click at [693, 157] on label "Buy @ best available ASK (Market Order)" at bounding box center [660, 159] width 163 height 15
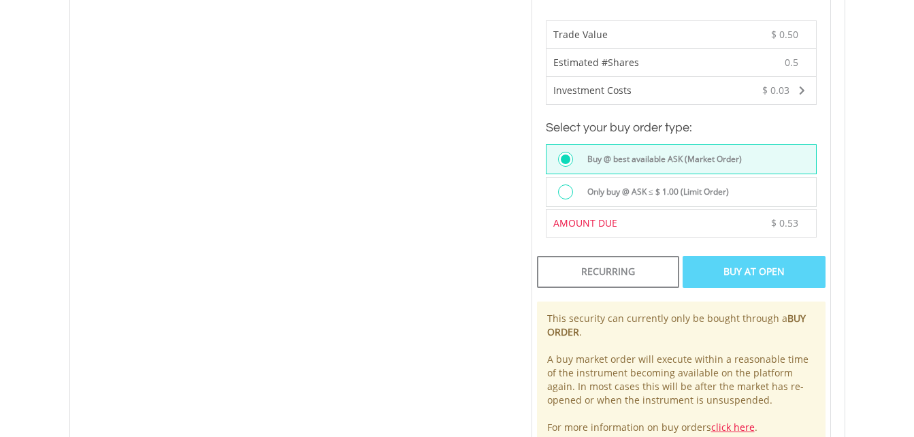
click at [713, 274] on div "Buy At Open" at bounding box center [753, 271] width 142 height 31
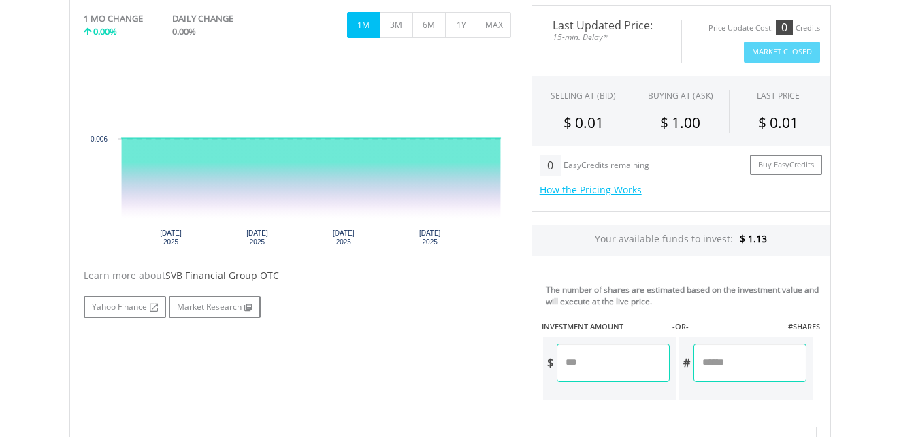
scroll to position [430, 0]
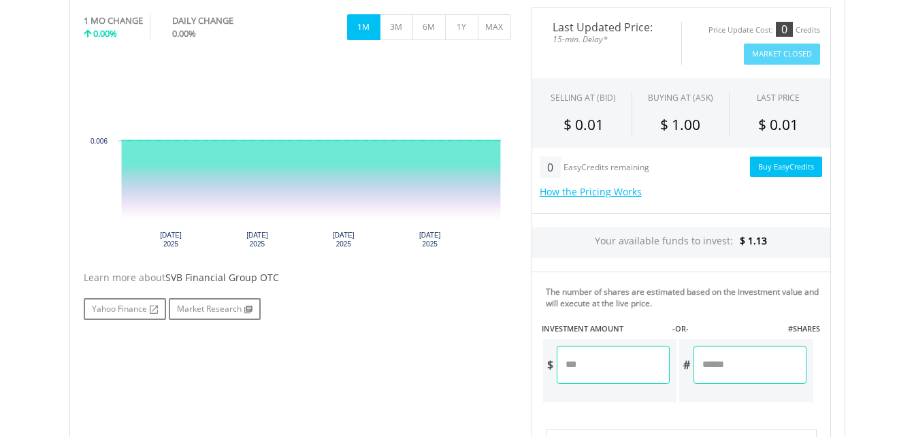
click at [804, 167] on link "Buy EasyCredits" at bounding box center [786, 167] width 72 height 21
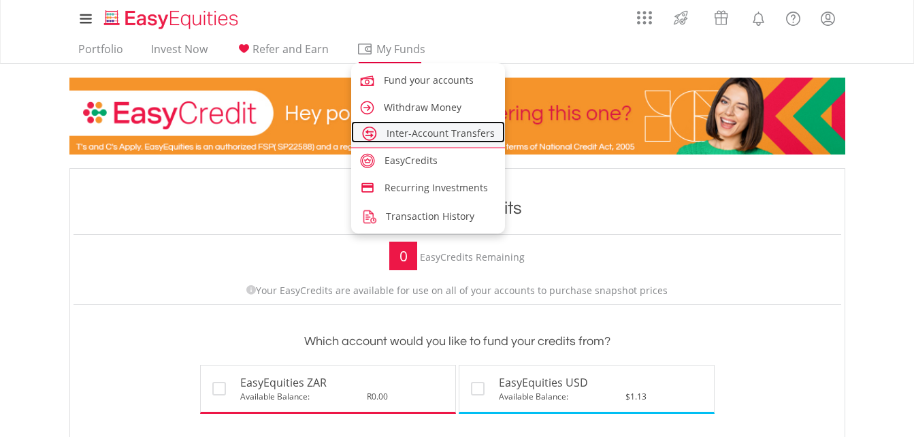
click at [428, 128] on span "Inter-Account Transfers" at bounding box center [440, 133] width 108 height 13
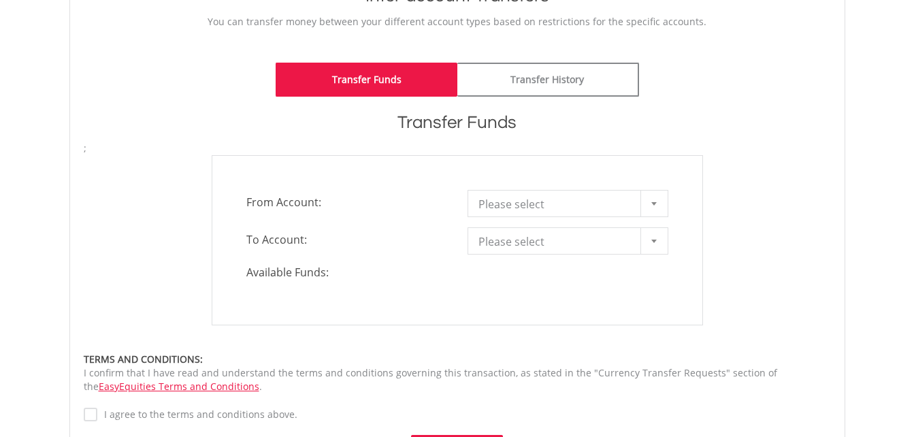
scroll to position [320, 0]
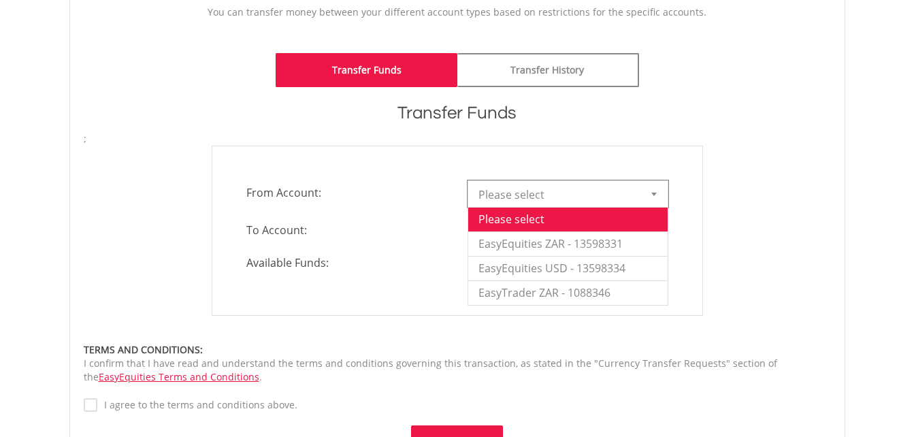
click at [567, 202] on span "Please select" at bounding box center [557, 194] width 159 height 27
click at [540, 273] on li "EasyEquities USD - 13598334" at bounding box center [567, 268] width 199 height 24
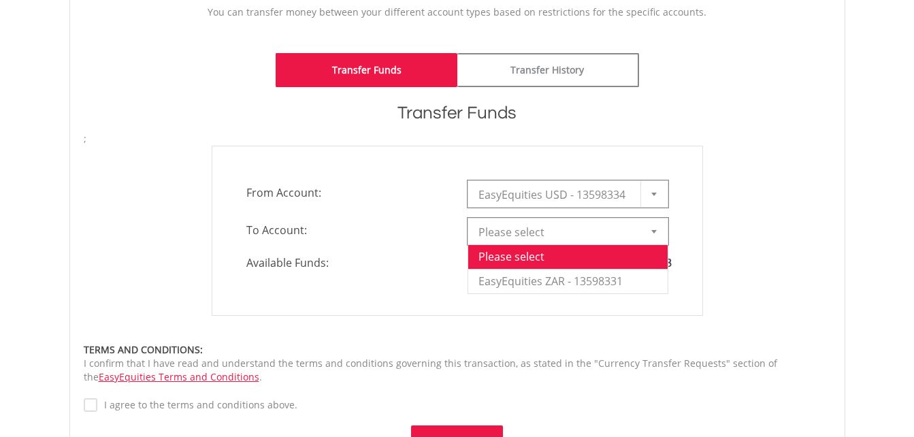
click at [513, 229] on span "Please select" at bounding box center [557, 231] width 159 height 27
click at [529, 279] on li "EasyEquities ZAR - 13598331" at bounding box center [567, 281] width 199 height 24
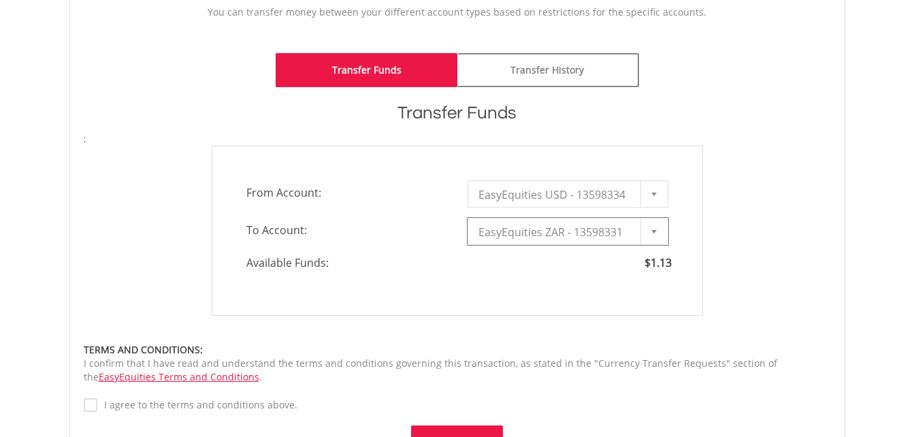
type input "*"
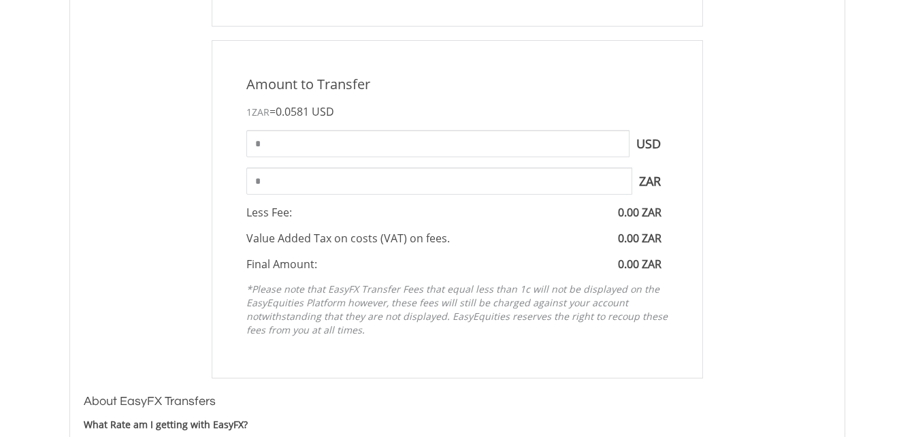
scroll to position [613, 0]
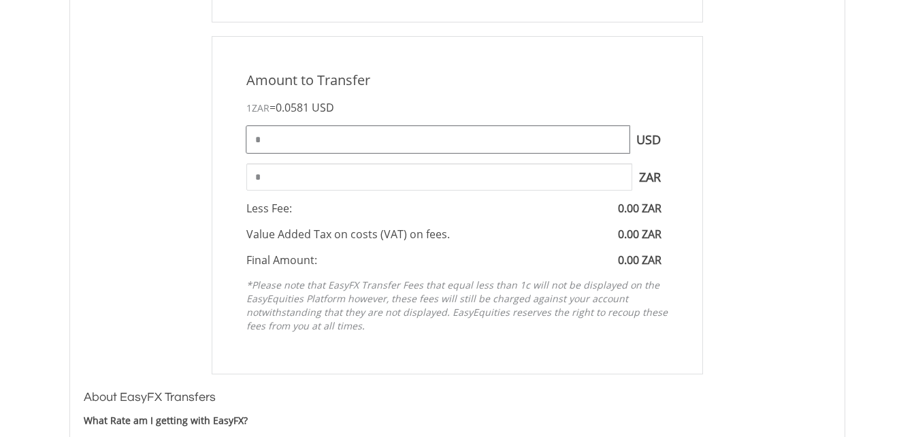
click at [435, 140] on input "*" at bounding box center [437, 139] width 383 height 27
type input "*"
type input "****"
type input "*****"
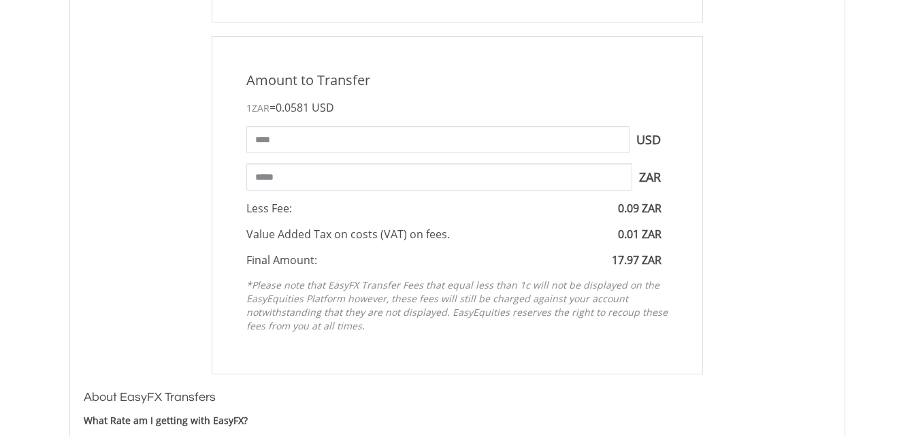
scroll to position [1047, 0]
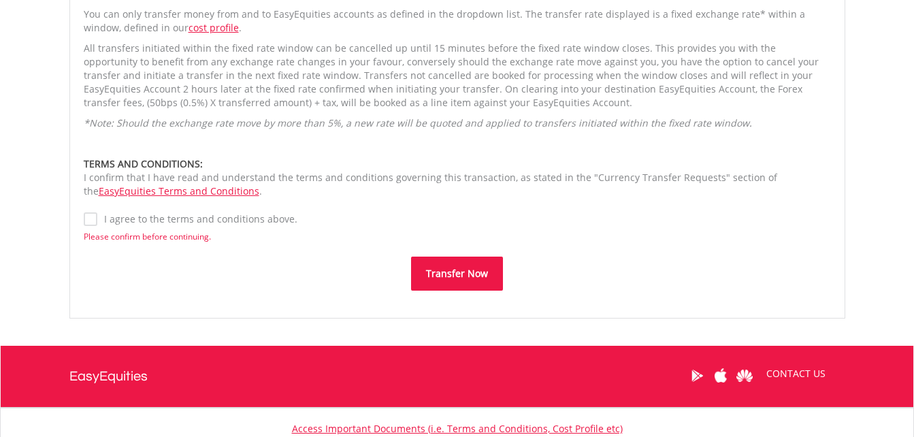
click at [97, 216] on label "I agree to the terms and conditions above." at bounding box center [197, 219] width 200 height 14
click at [452, 273] on button "Transfer Now" at bounding box center [457, 274] width 92 height 34
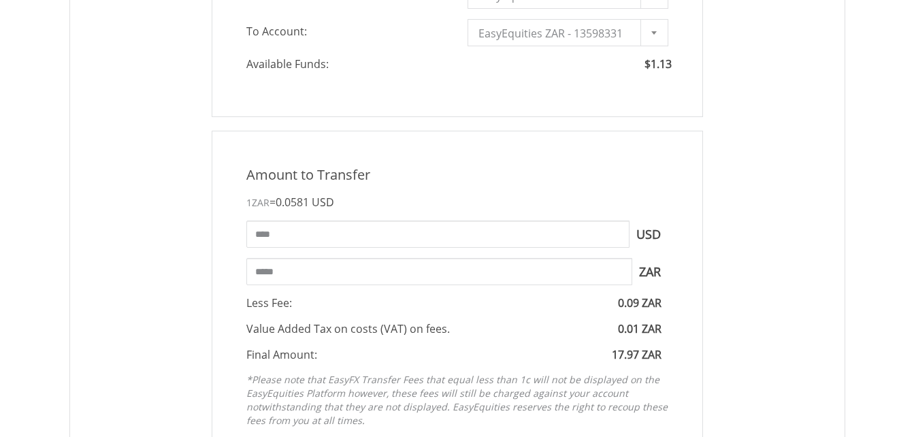
scroll to position [519, 0]
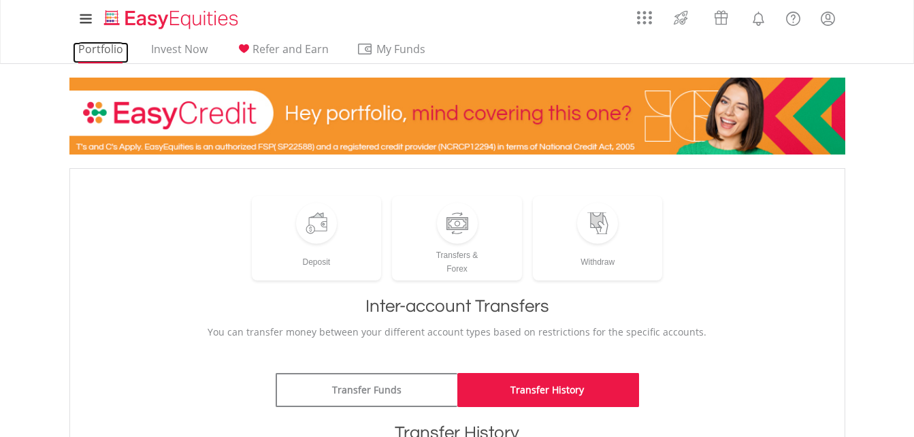
click at [111, 50] on link "Portfolio" at bounding box center [101, 52] width 56 height 21
